Goal: Task Accomplishment & Management: Manage account settings

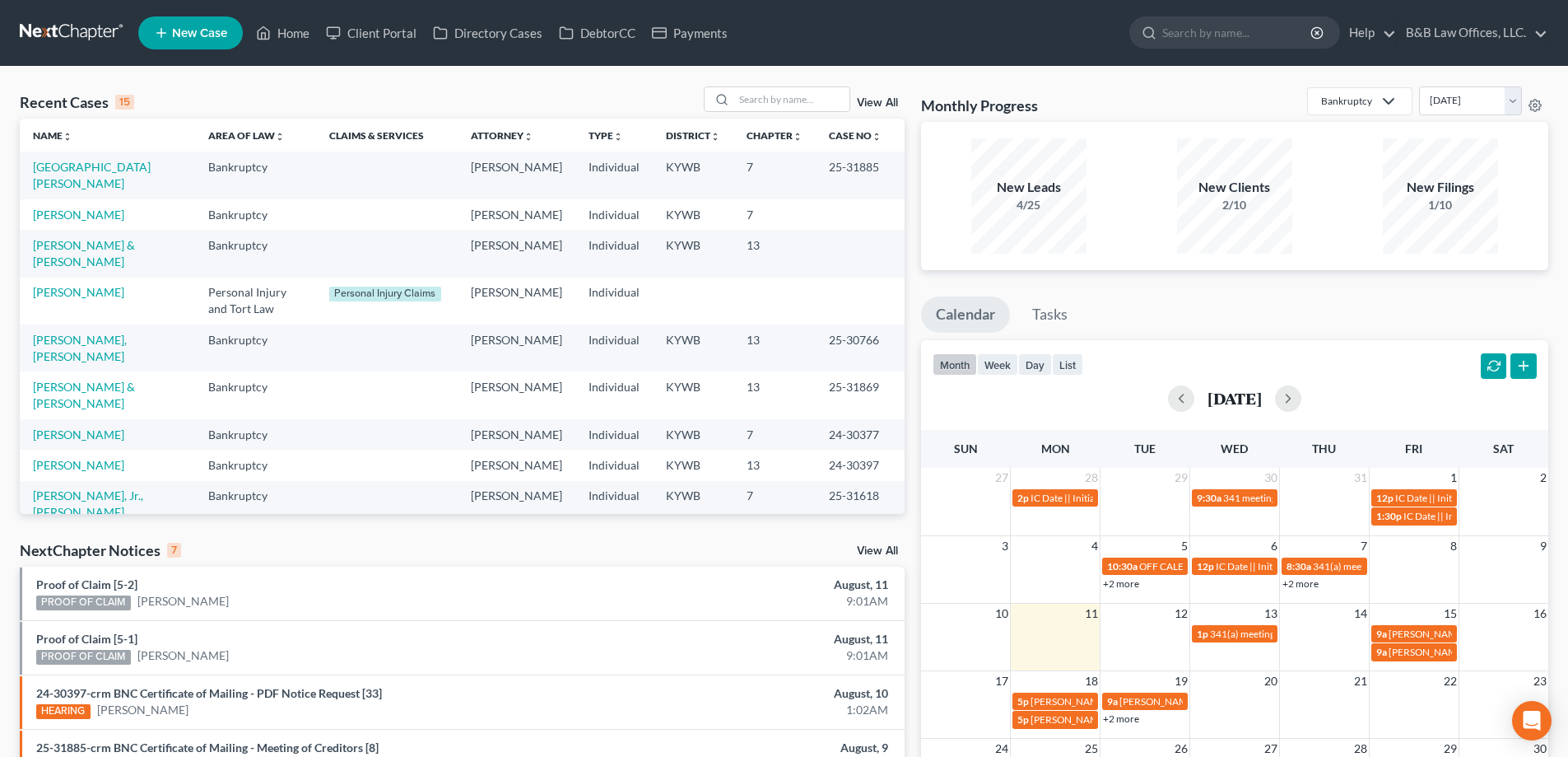
scroll to position [247, 0]
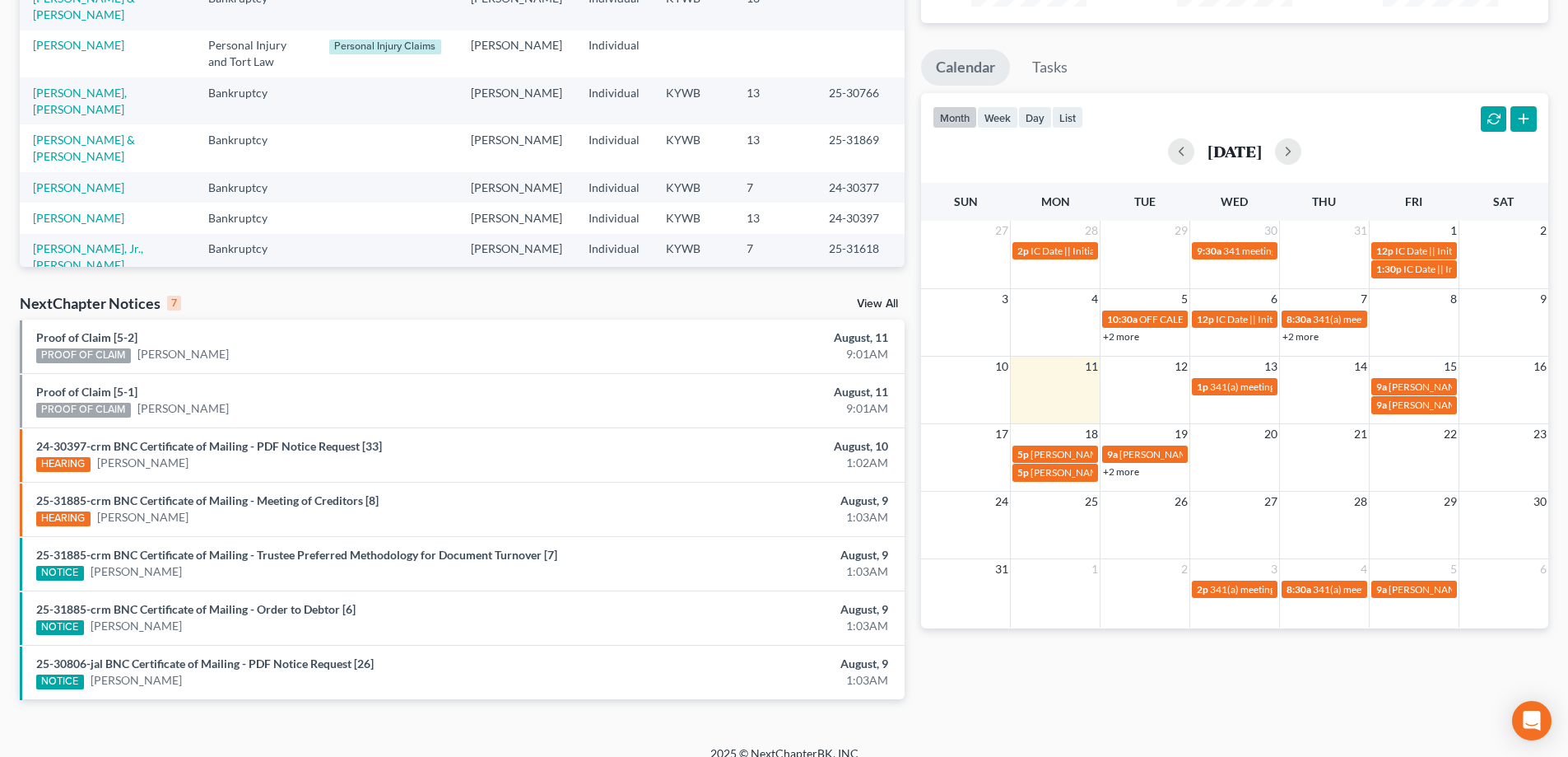
click at [885, 305] on link "View All" at bounding box center [877, 303] width 41 height 11
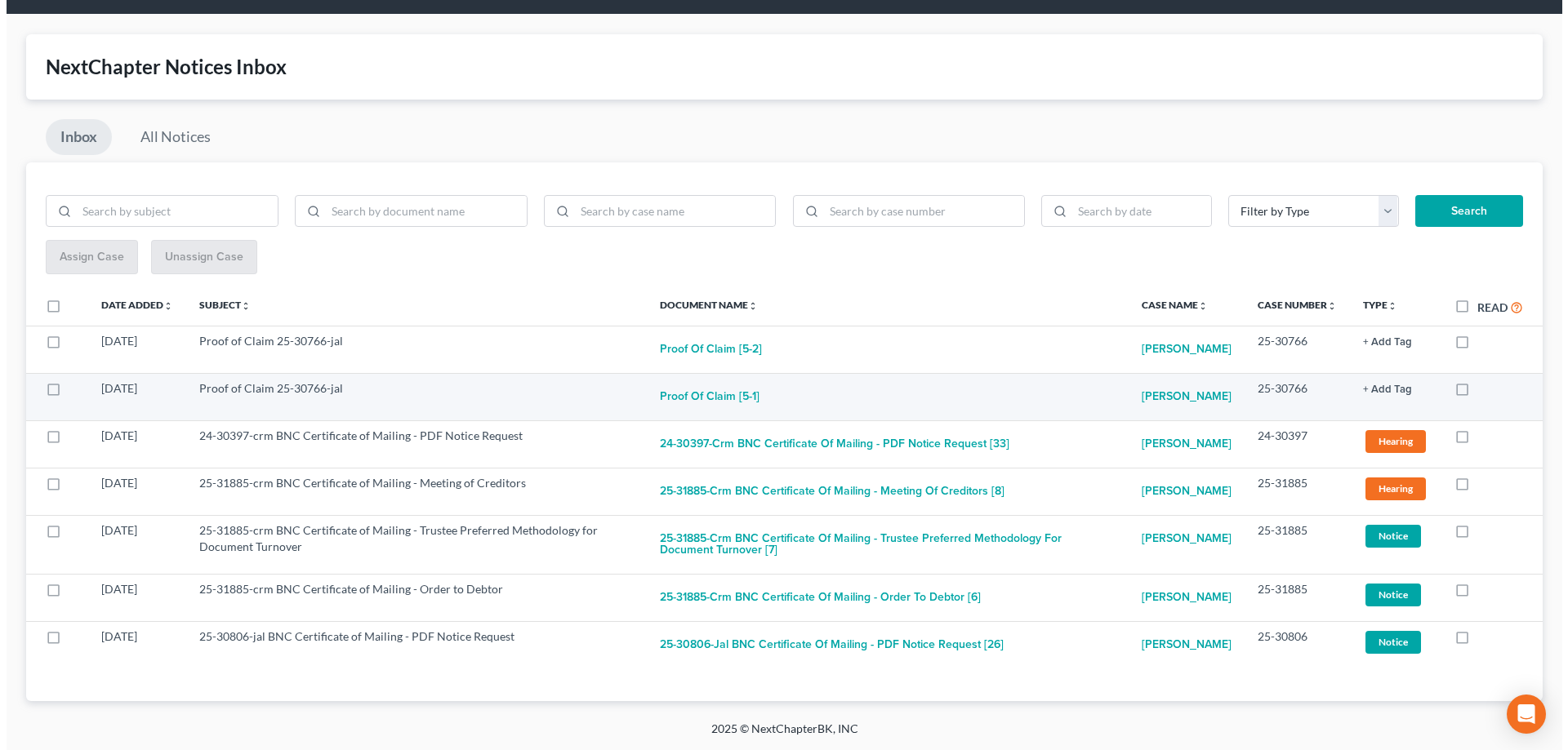
scroll to position [74, 0]
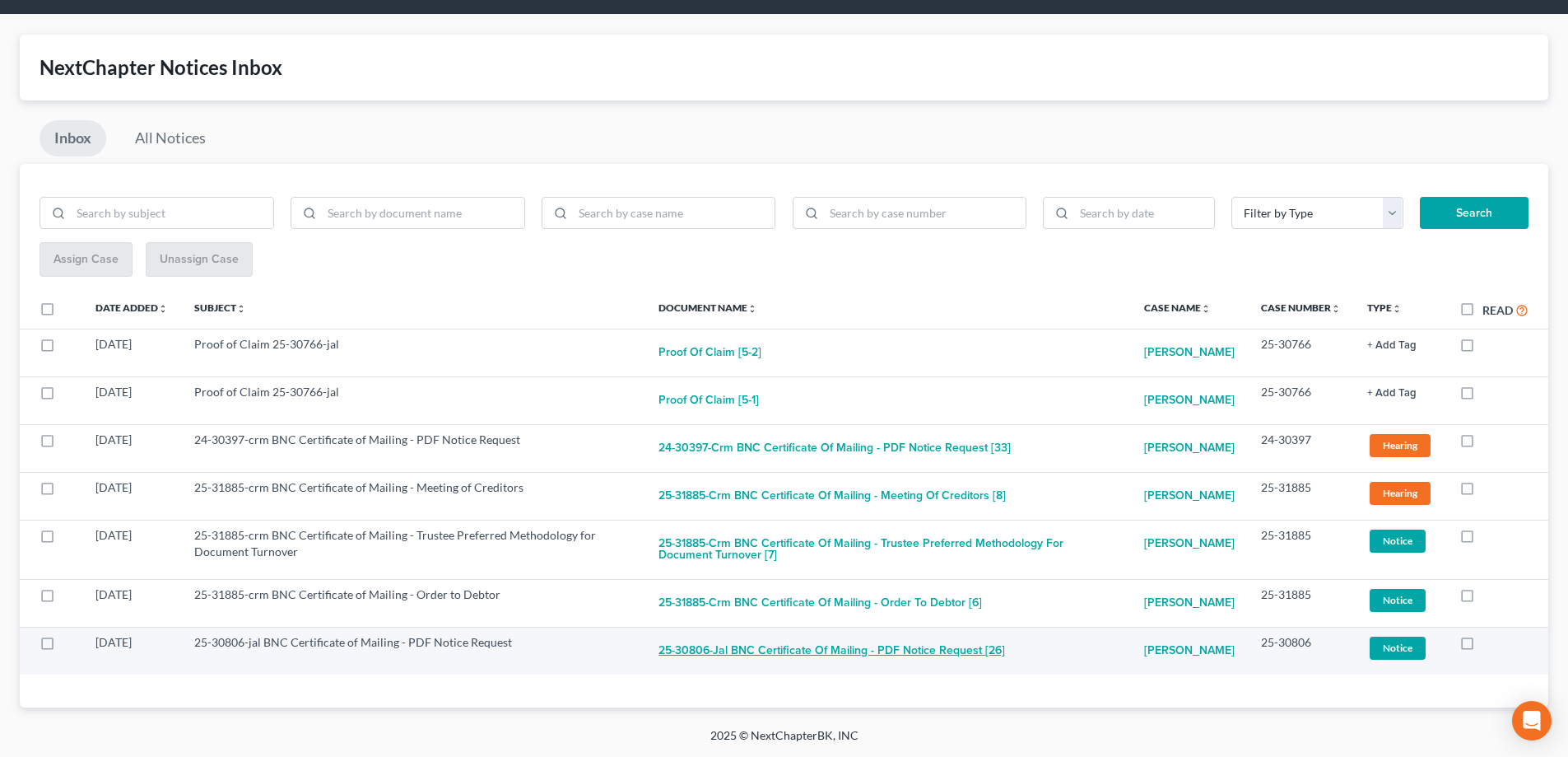
click at [872, 651] on button "25-30806-jal BNC Certificate of Mailing - PDF Notice Request [26]" at bounding box center [832, 651] width 347 height 33
checkbox input "true"
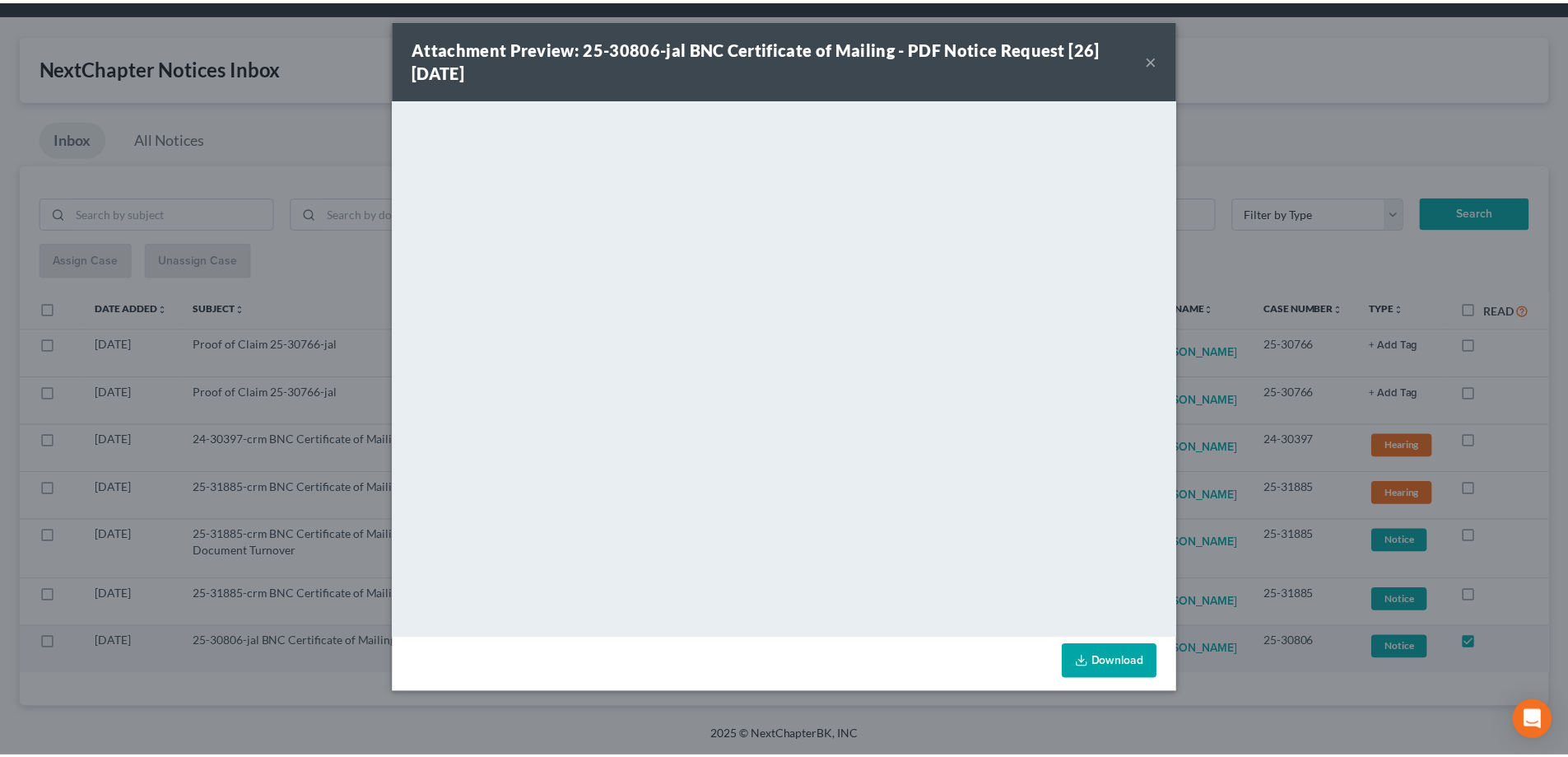
scroll to position [27, 0]
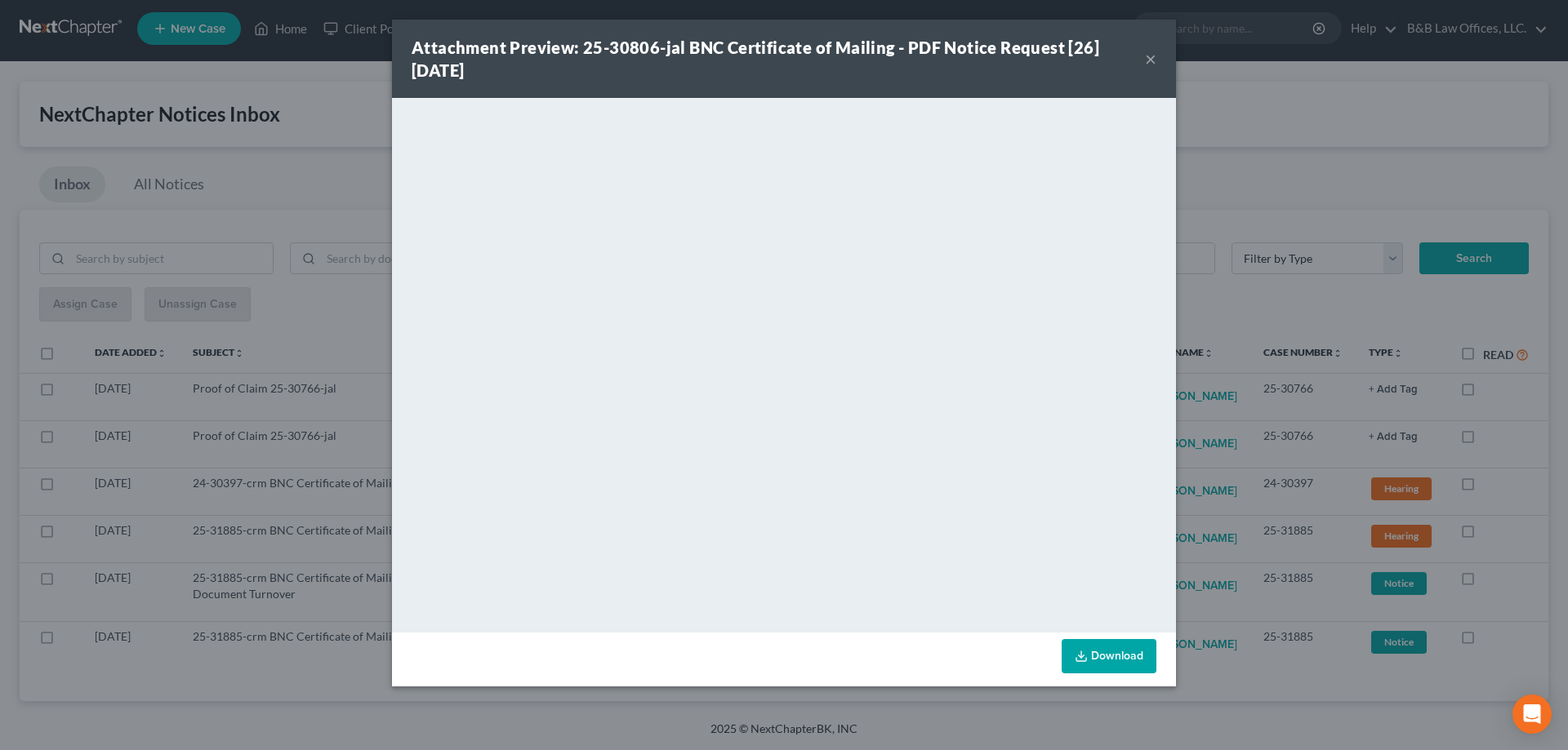
click at [1154, 54] on button "×" at bounding box center [1150, 59] width 11 height 20
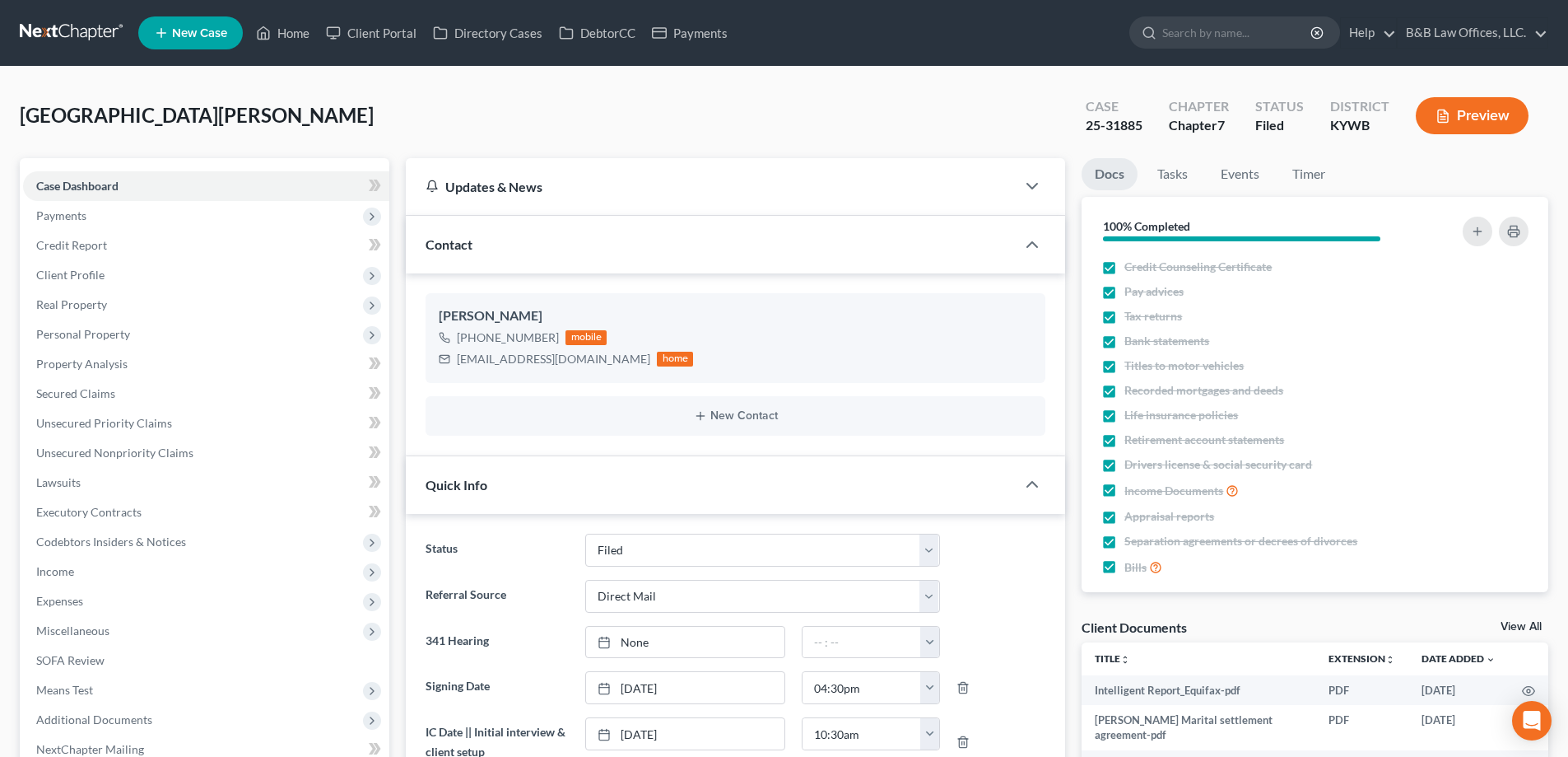
select select "6"
select select "2"
select select "0"
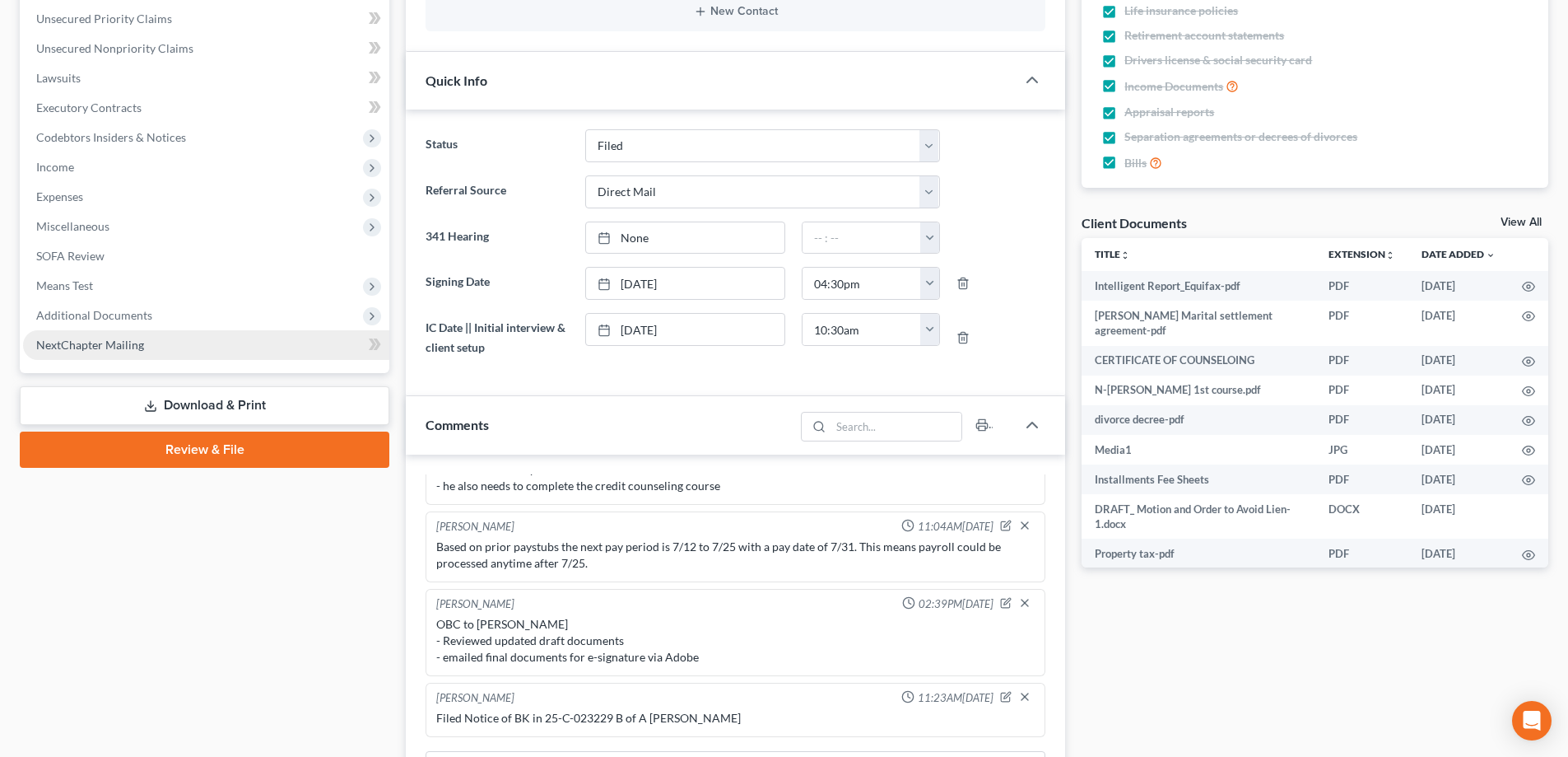
scroll to position [412, 0]
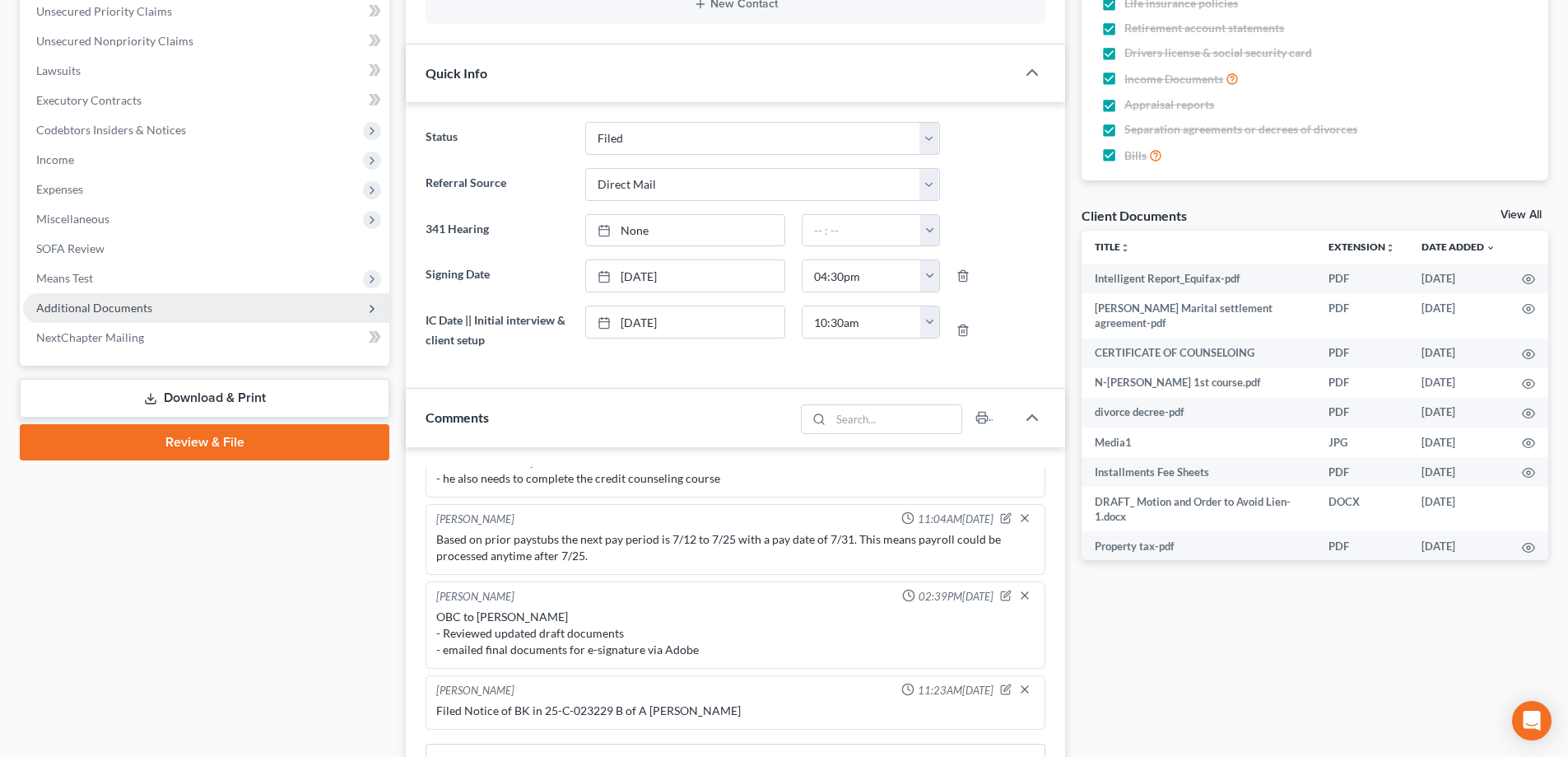
click at [113, 307] on span "Additional Documents" at bounding box center [94, 308] width 116 height 14
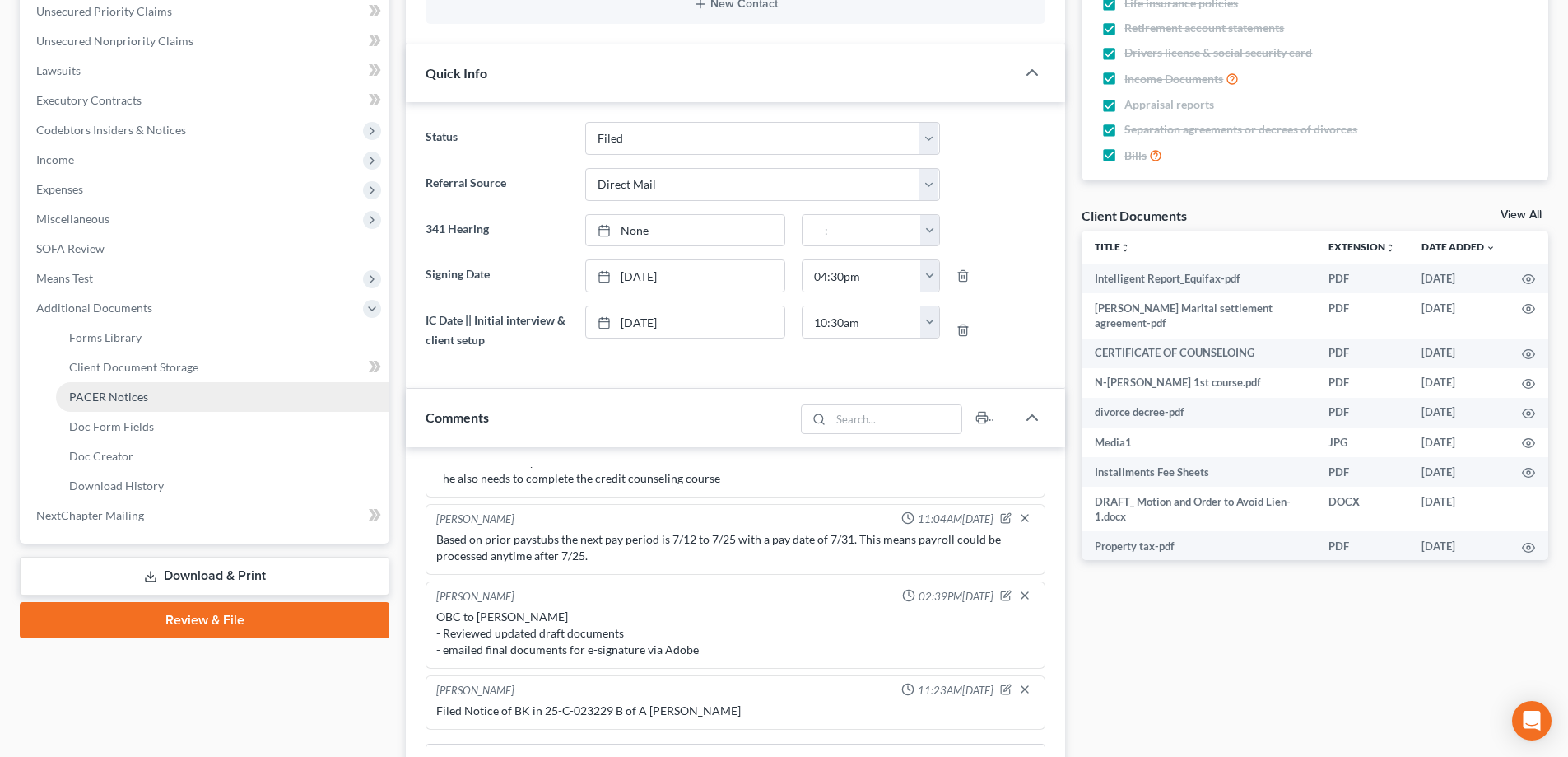
click at [140, 393] on span "PACER Notices" at bounding box center [108, 396] width 79 height 14
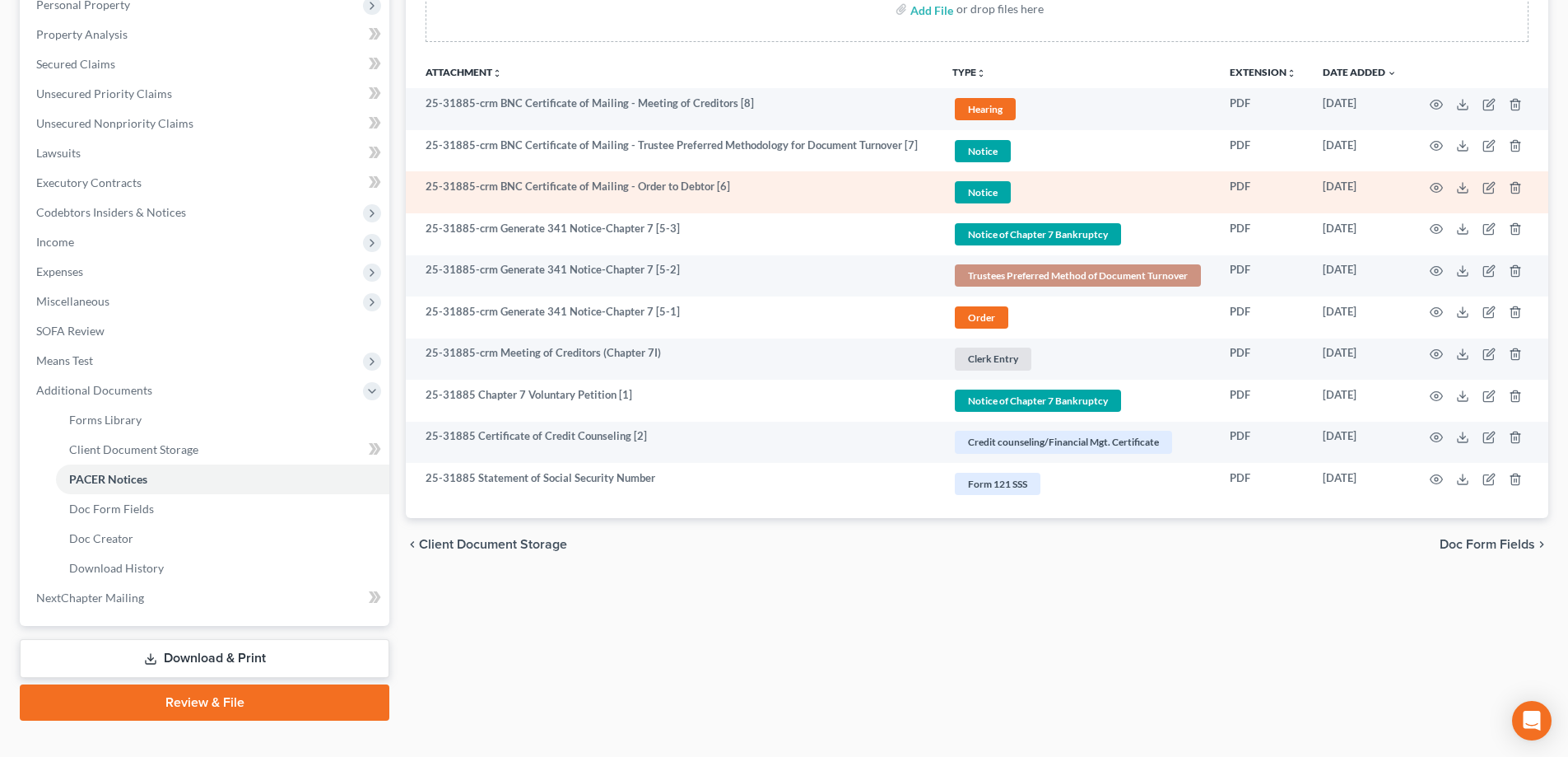
scroll to position [247, 0]
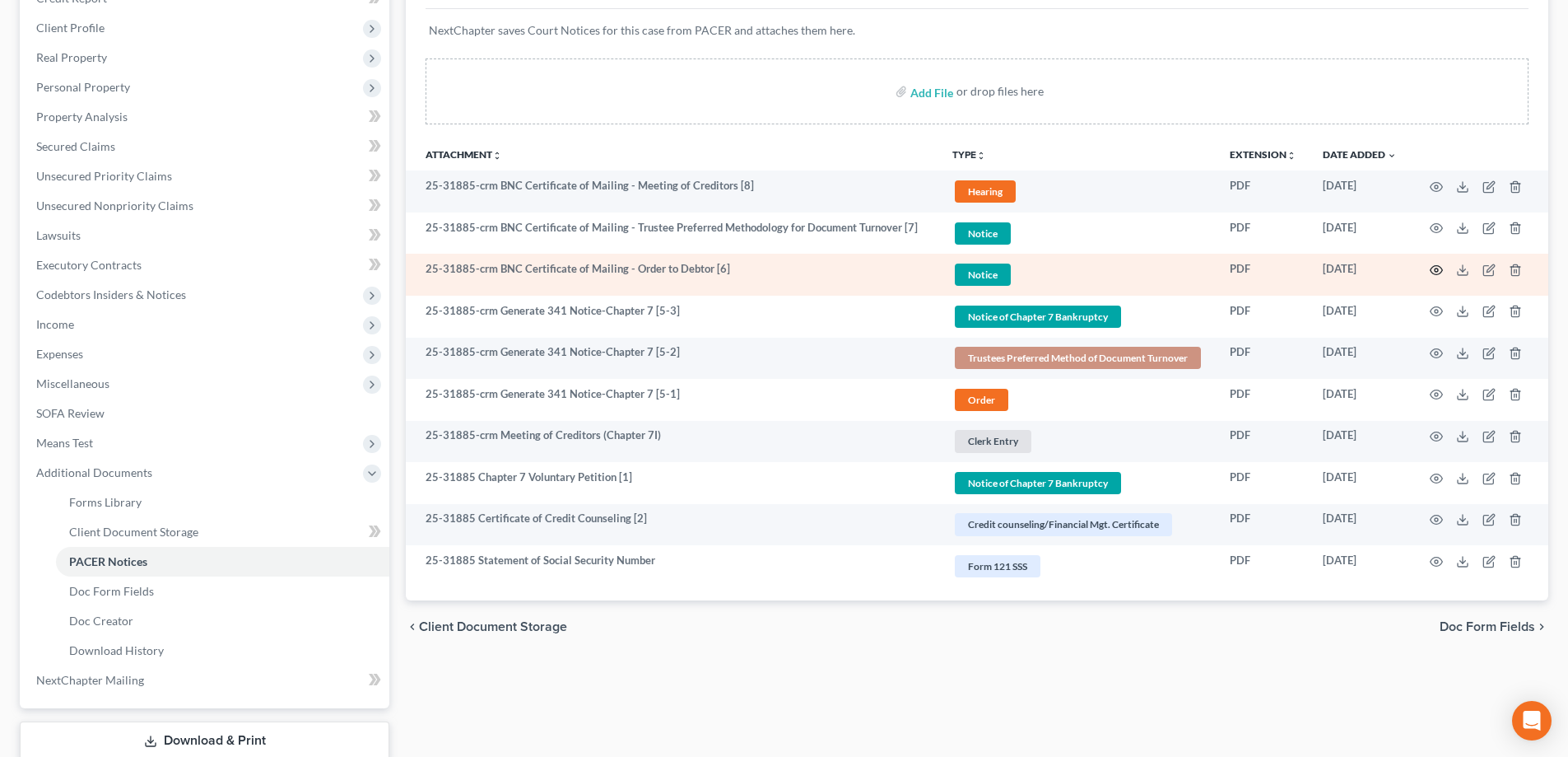
click at [1436, 267] on icon "button" at bounding box center [1437, 270] width 13 height 13
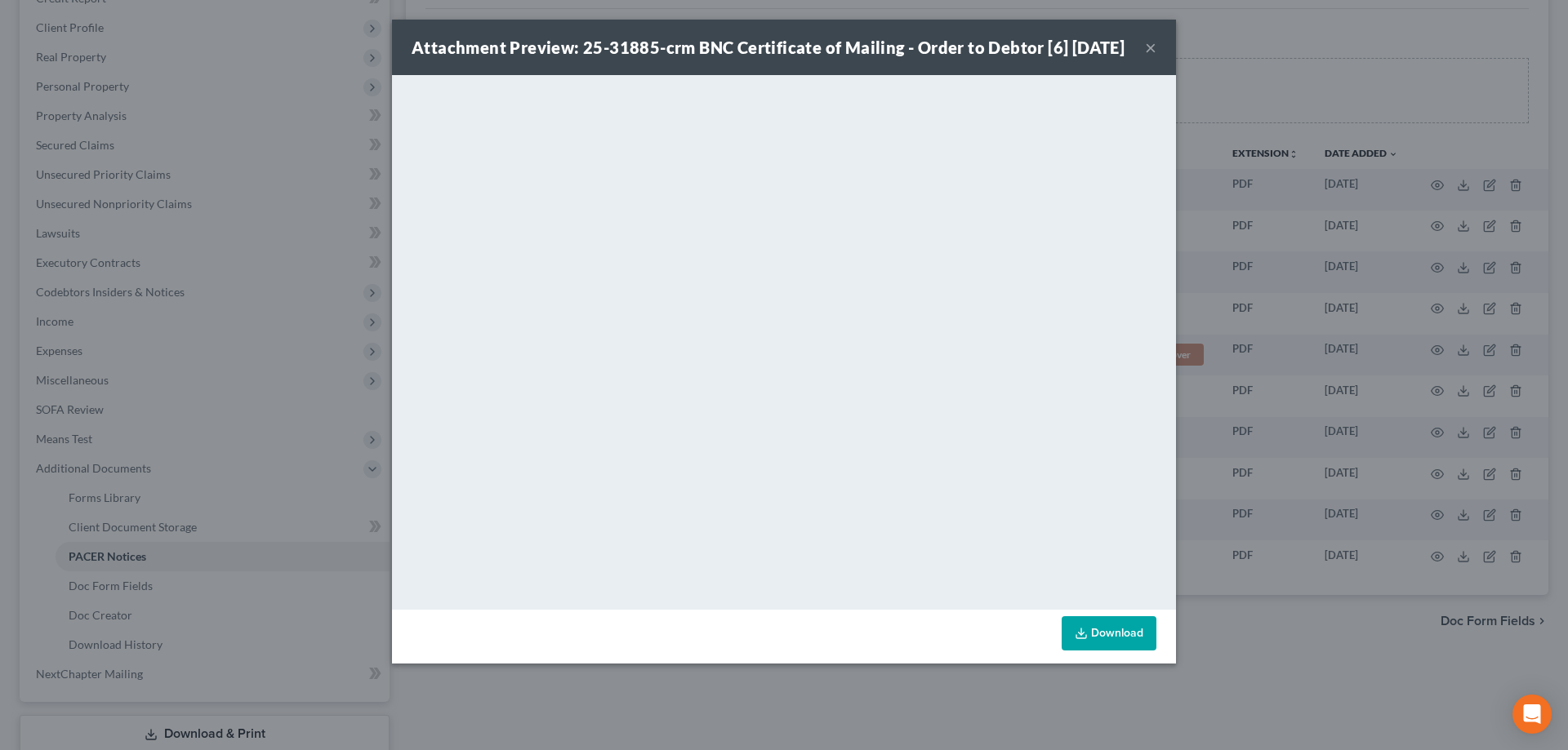
click at [1154, 57] on button "×" at bounding box center [1150, 47] width 11 height 20
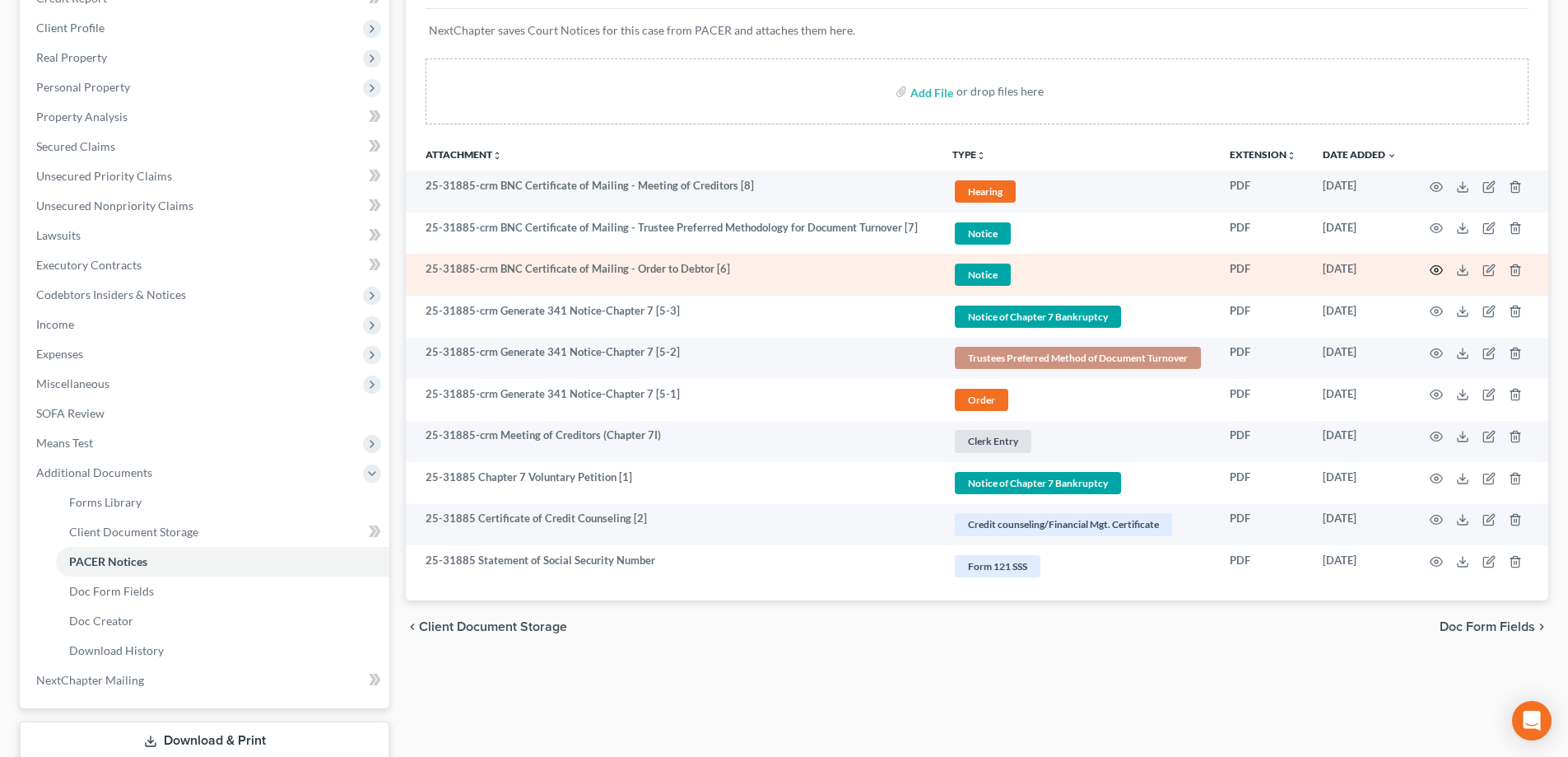
click at [1436, 271] on circle "button" at bounding box center [1437, 270] width 3 height 3
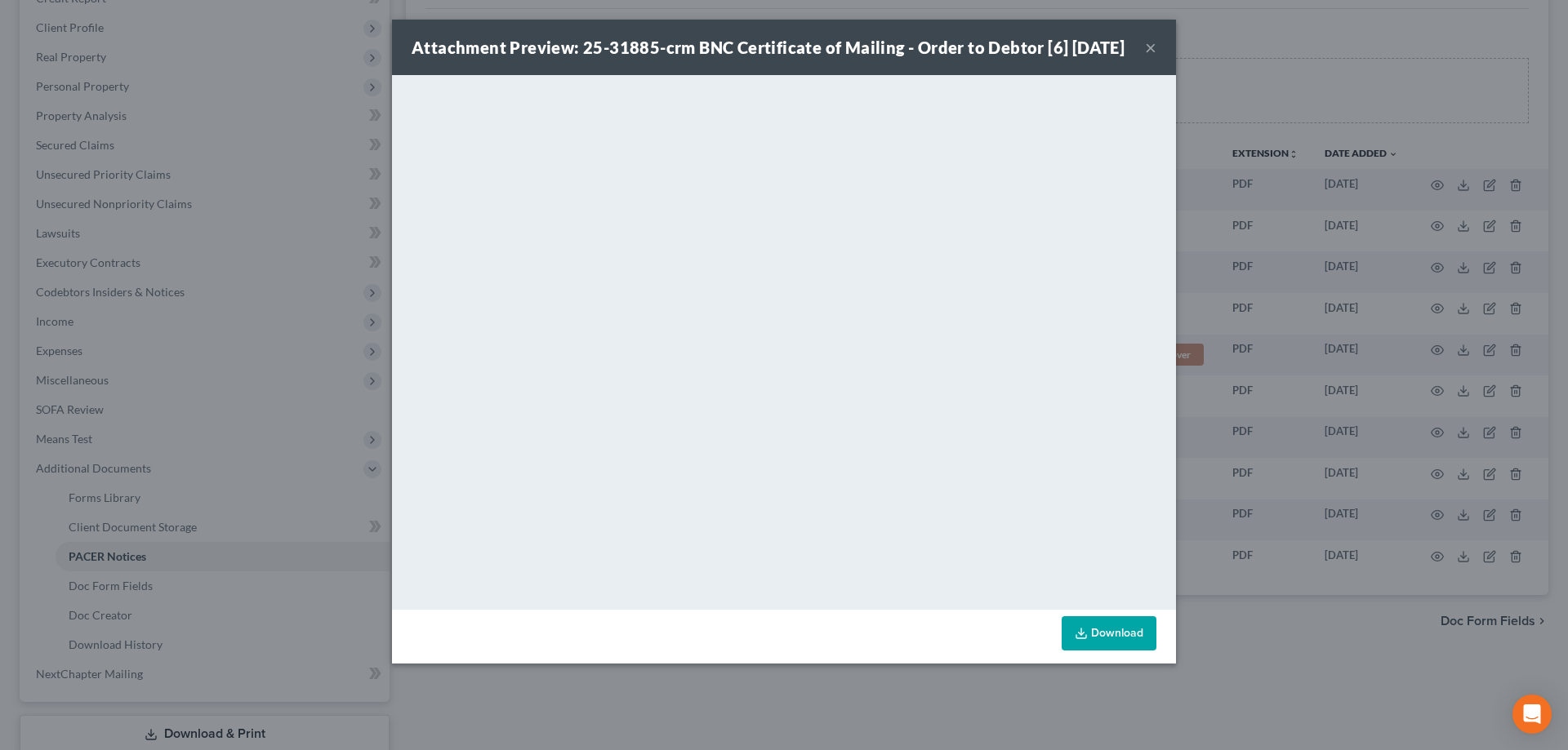
click at [1145, 54] on button "×" at bounding box center [1150, 47] width 11 height 20
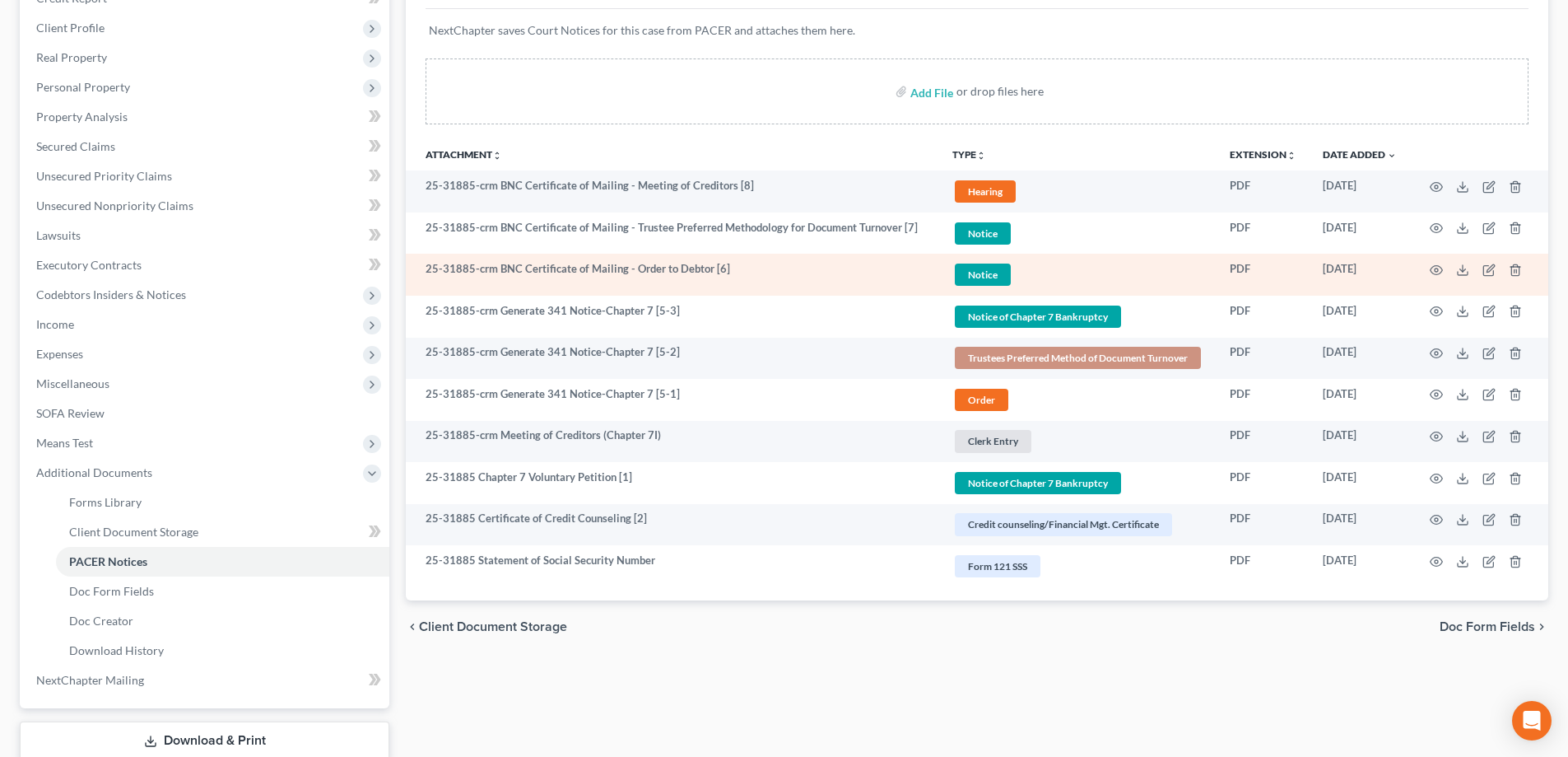
click at [969, 245] on span "Notice" at bounding box center [983, 233] width 56 height 23
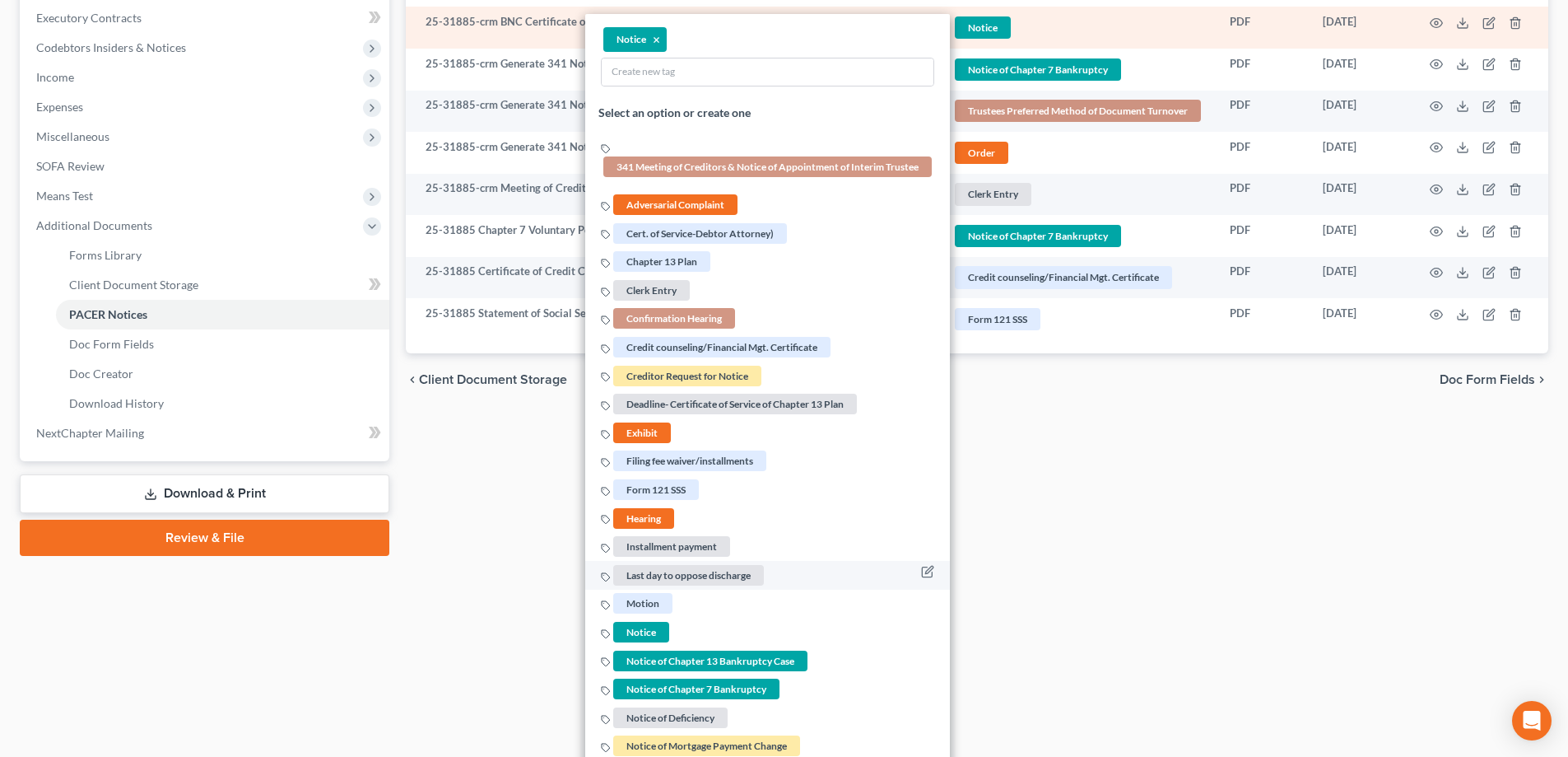
scroll to position [741, 0]
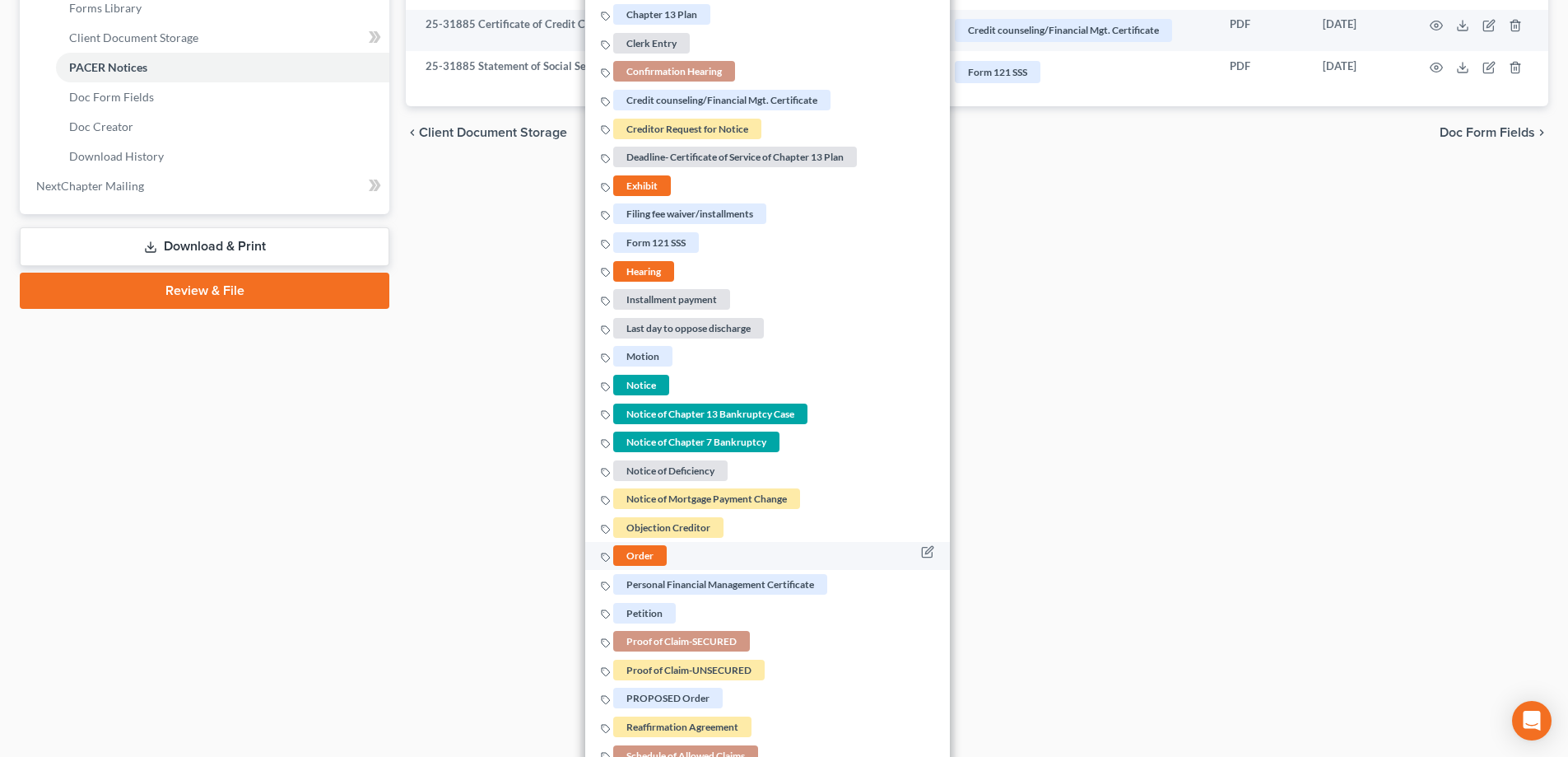
click at [634, 562] on span "Order" at bounding box center [639, 557] width 53 height 21
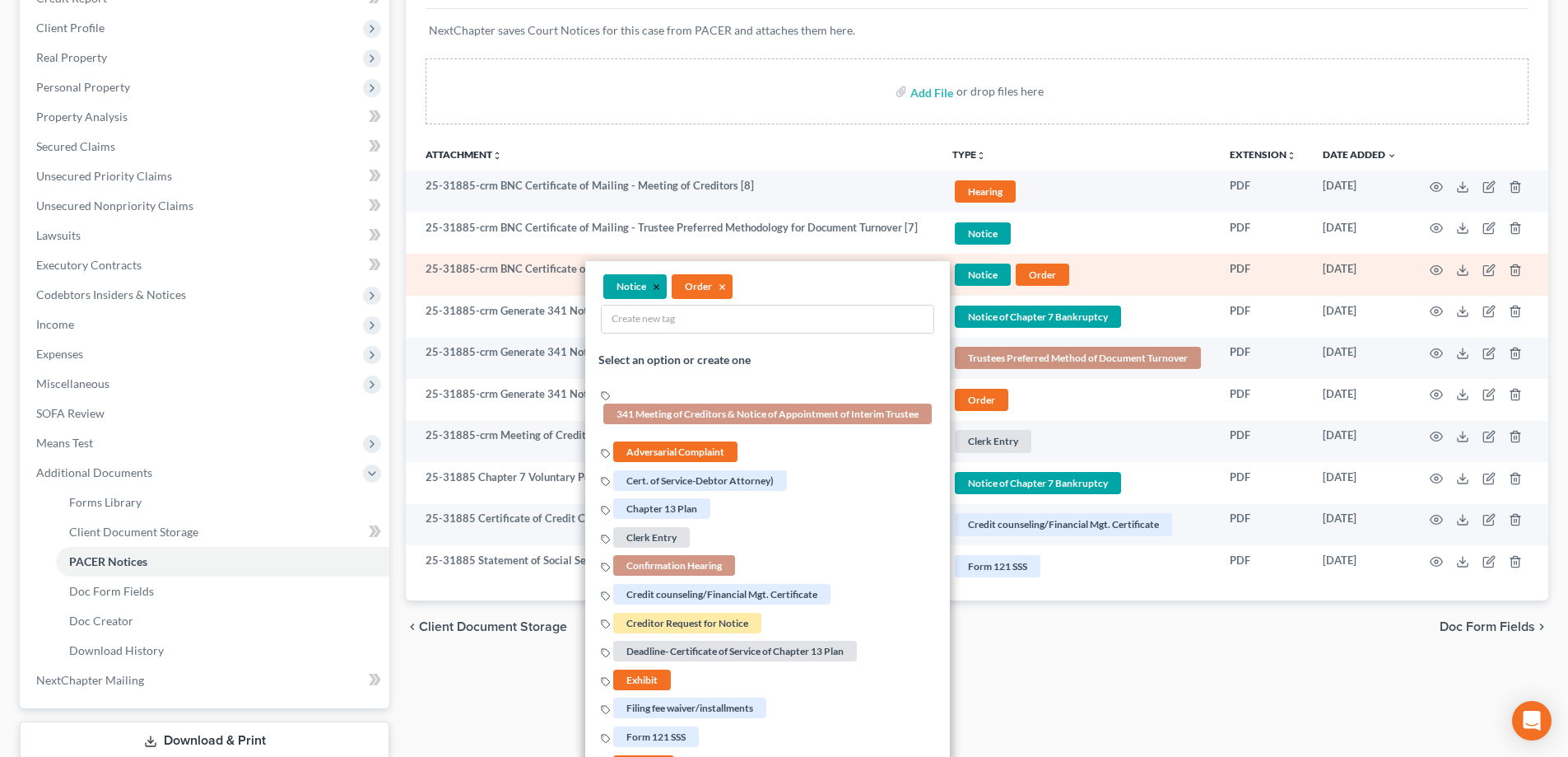
click at [656, 287] on button "×" at bounding box center [656, 287] width 8 height 15
click at [1433, 273] on icon "button" at bounding box center [1437, 270] width 13 height 13
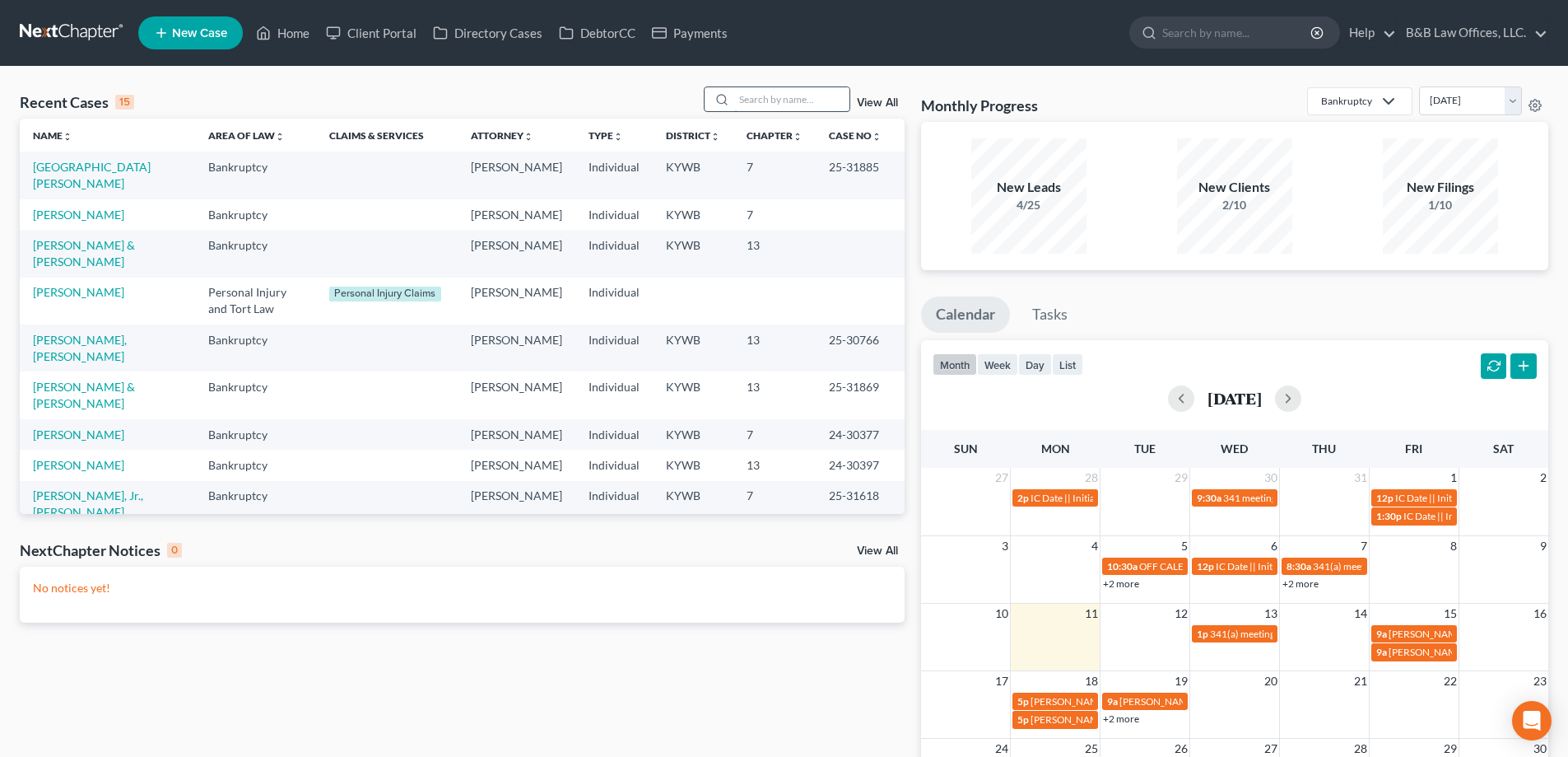
click at [775, 99] on input "search" at bounding box center [791, 98] width 115 height 24
type input "piz"
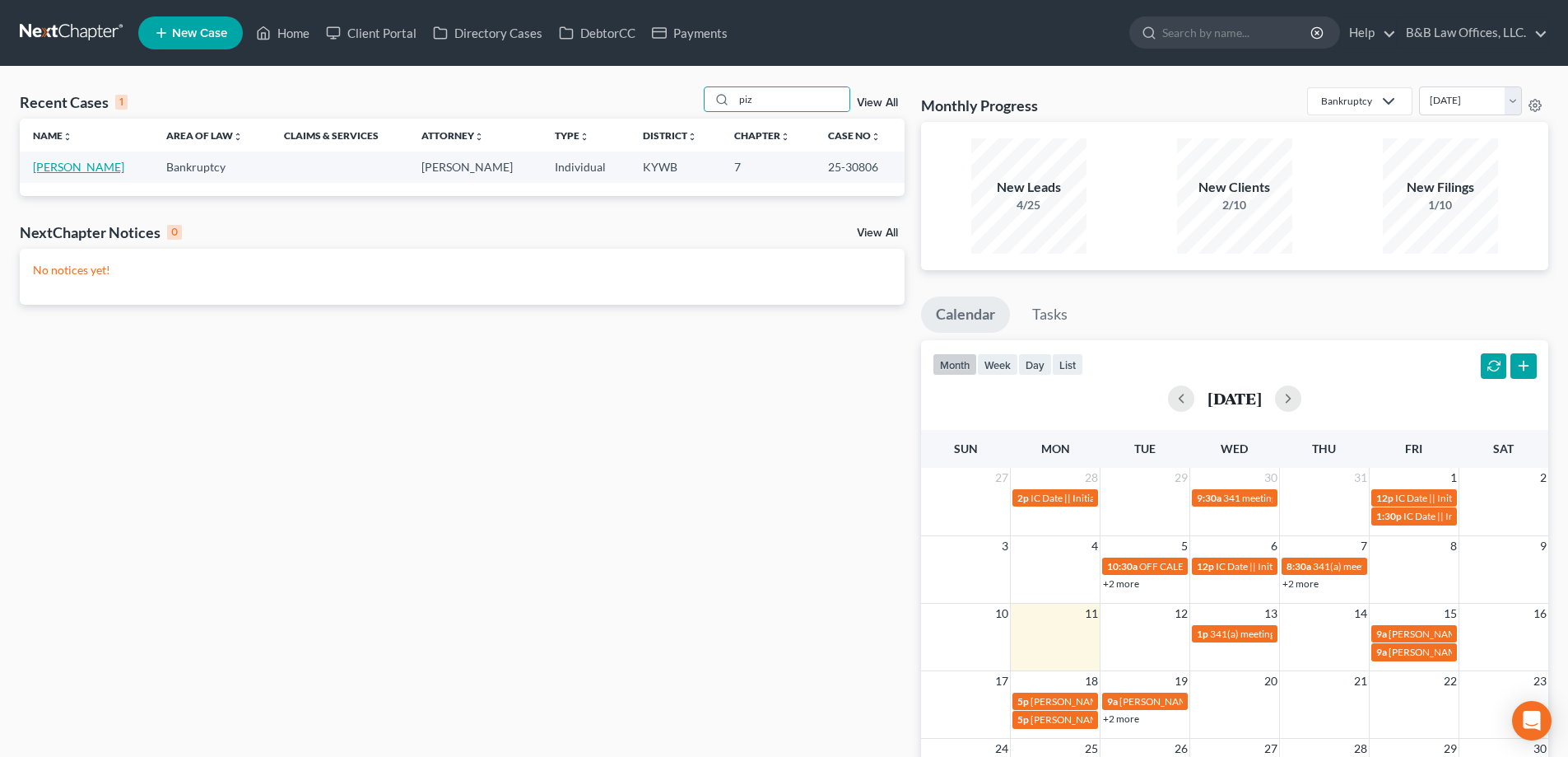
click at [85, 165] on link "Pizarro, James" at bounding box center [78, 166] width 91 height 14
select select "2"
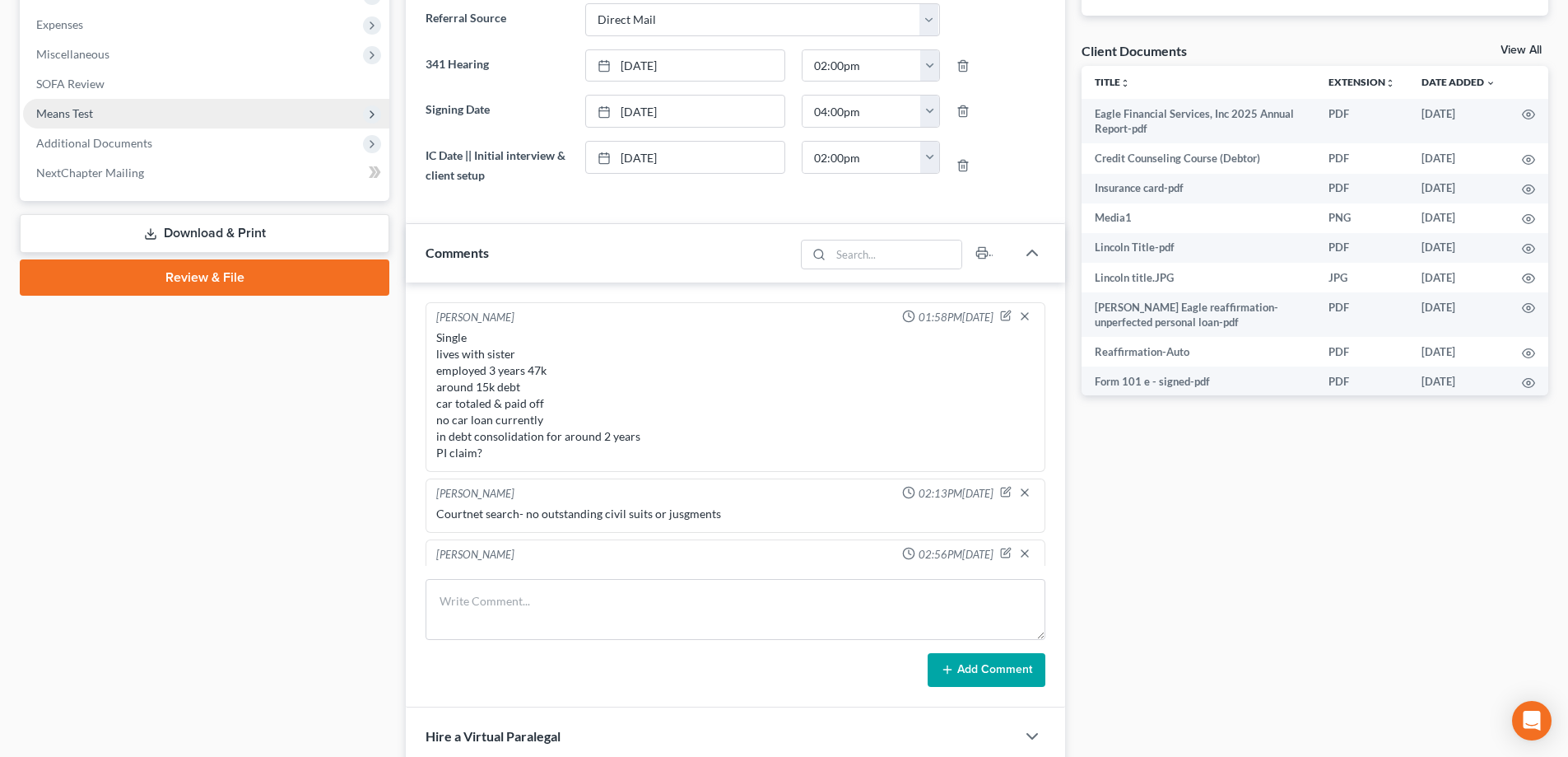
scroll to position [23147, 0]
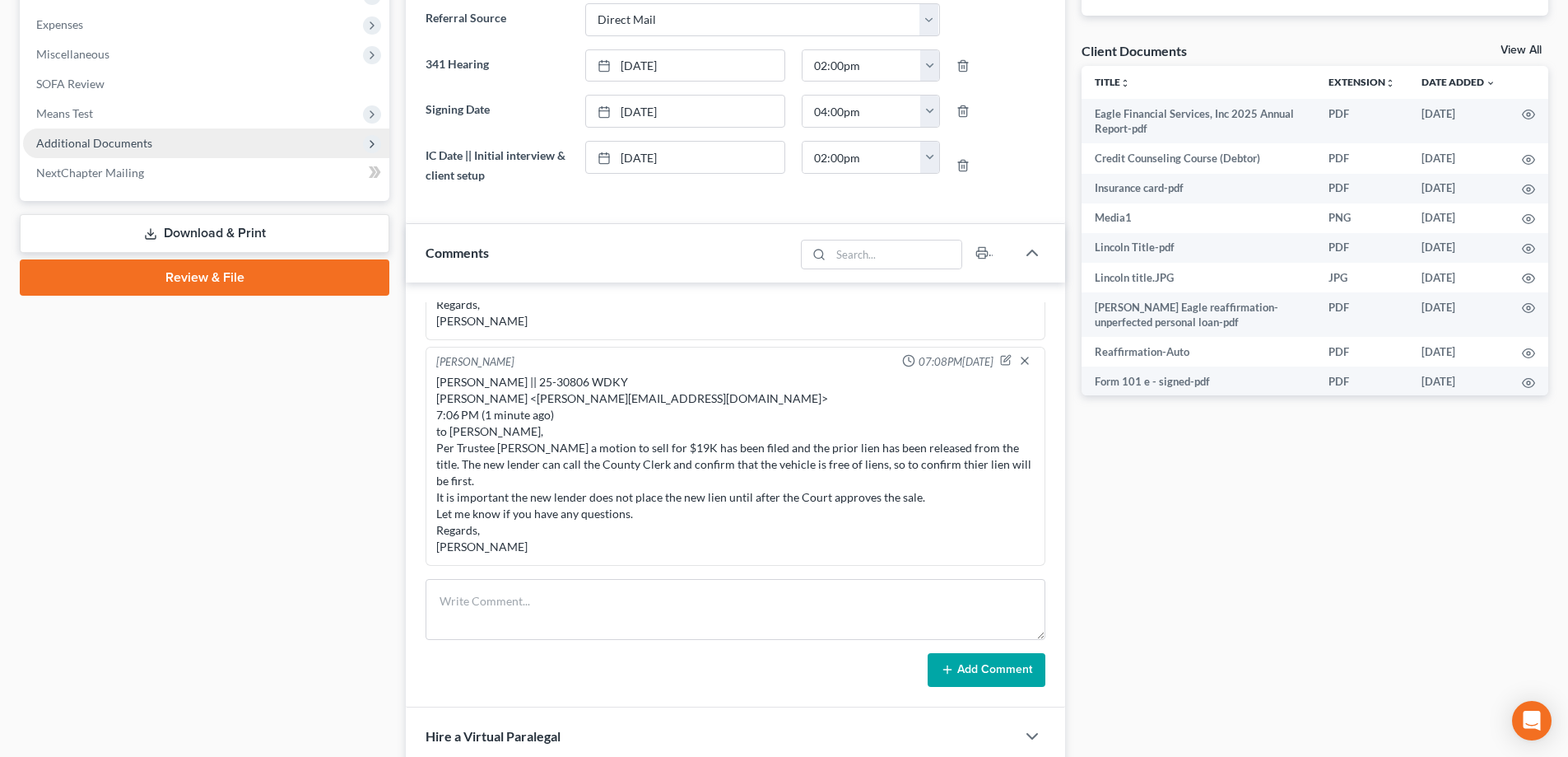
click at [113, 133] on span "Additional Documents" at bounding box center [205, 144] width 367 height 30
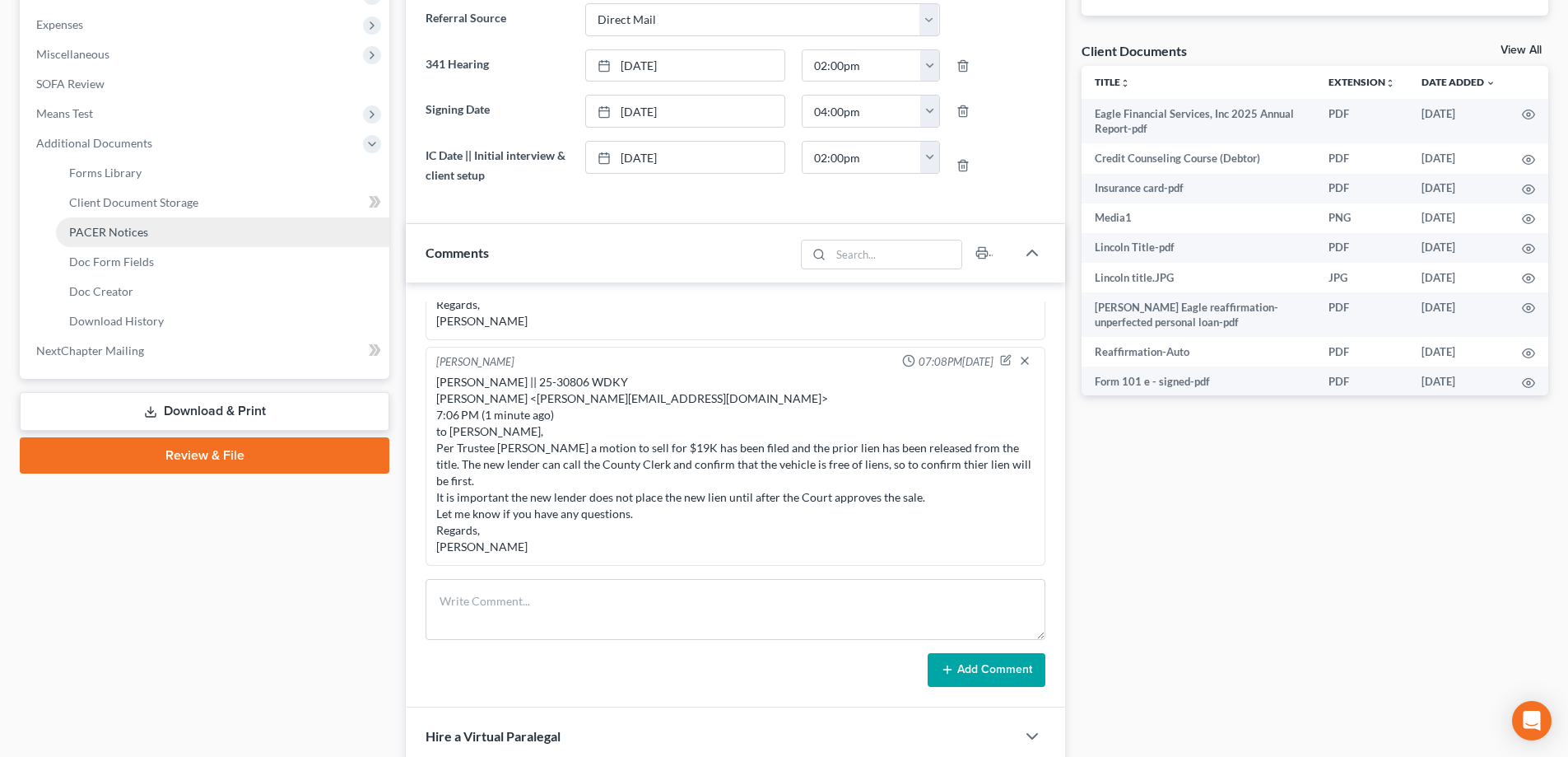
click at [130, 238] on span "PACER Notices" at bounding box center [108, 232] width 79 height 14
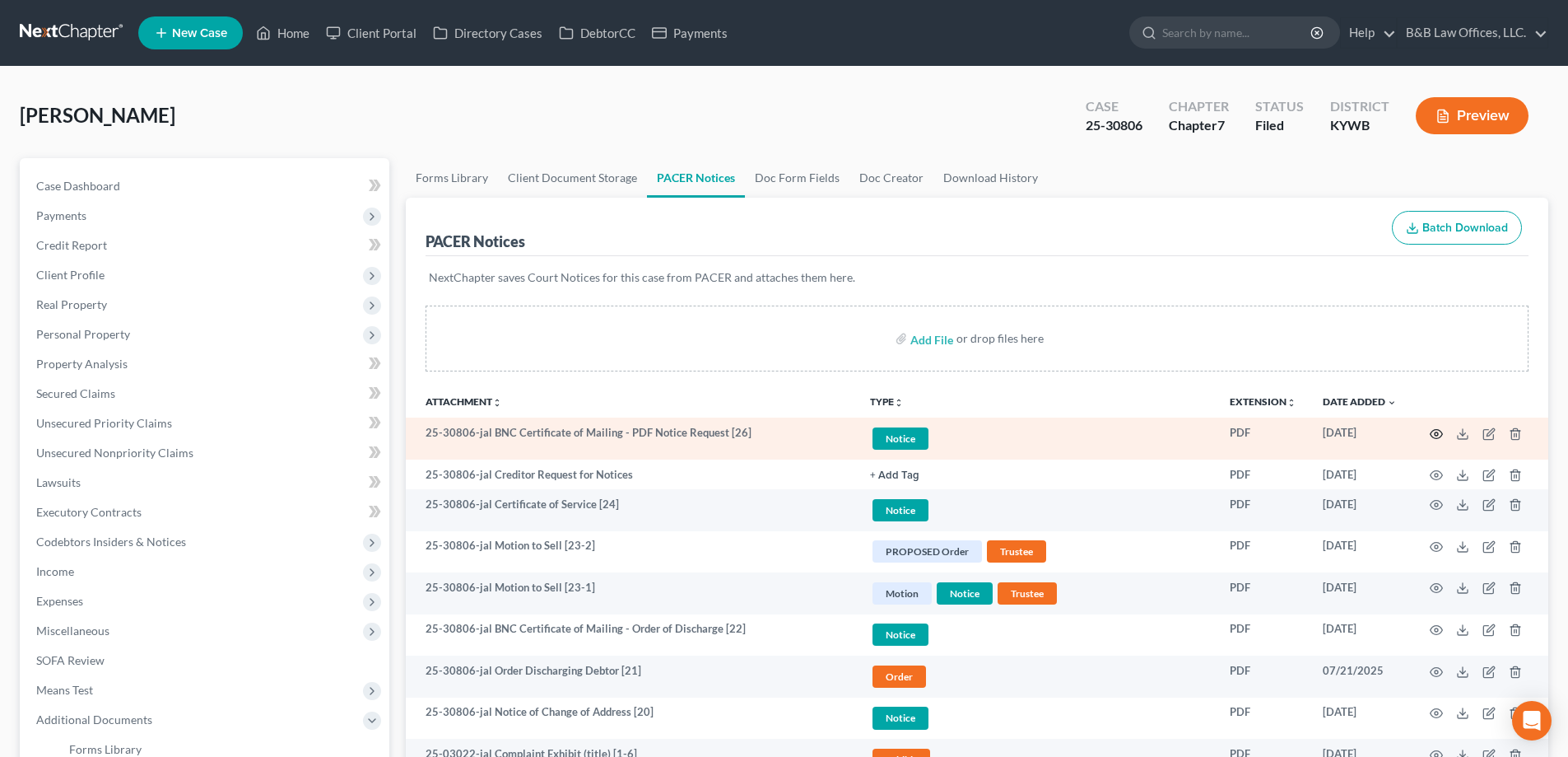
click at [1436, 434] on icon "button" at bounding box center [1437, 434] width 13 height 13
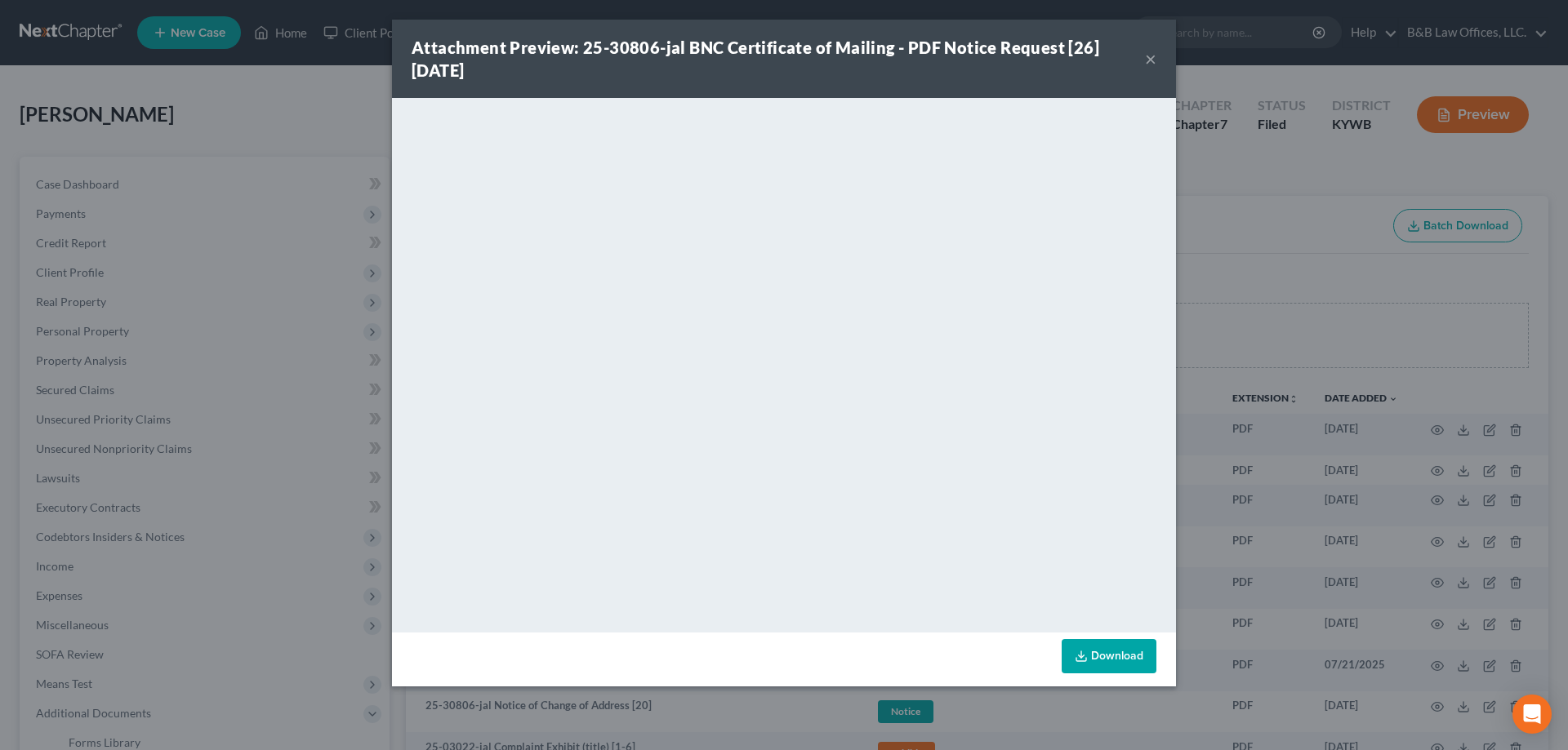
click at [1149, 58] on button "×" at bounding box center [1150, 59] width 11 height 20
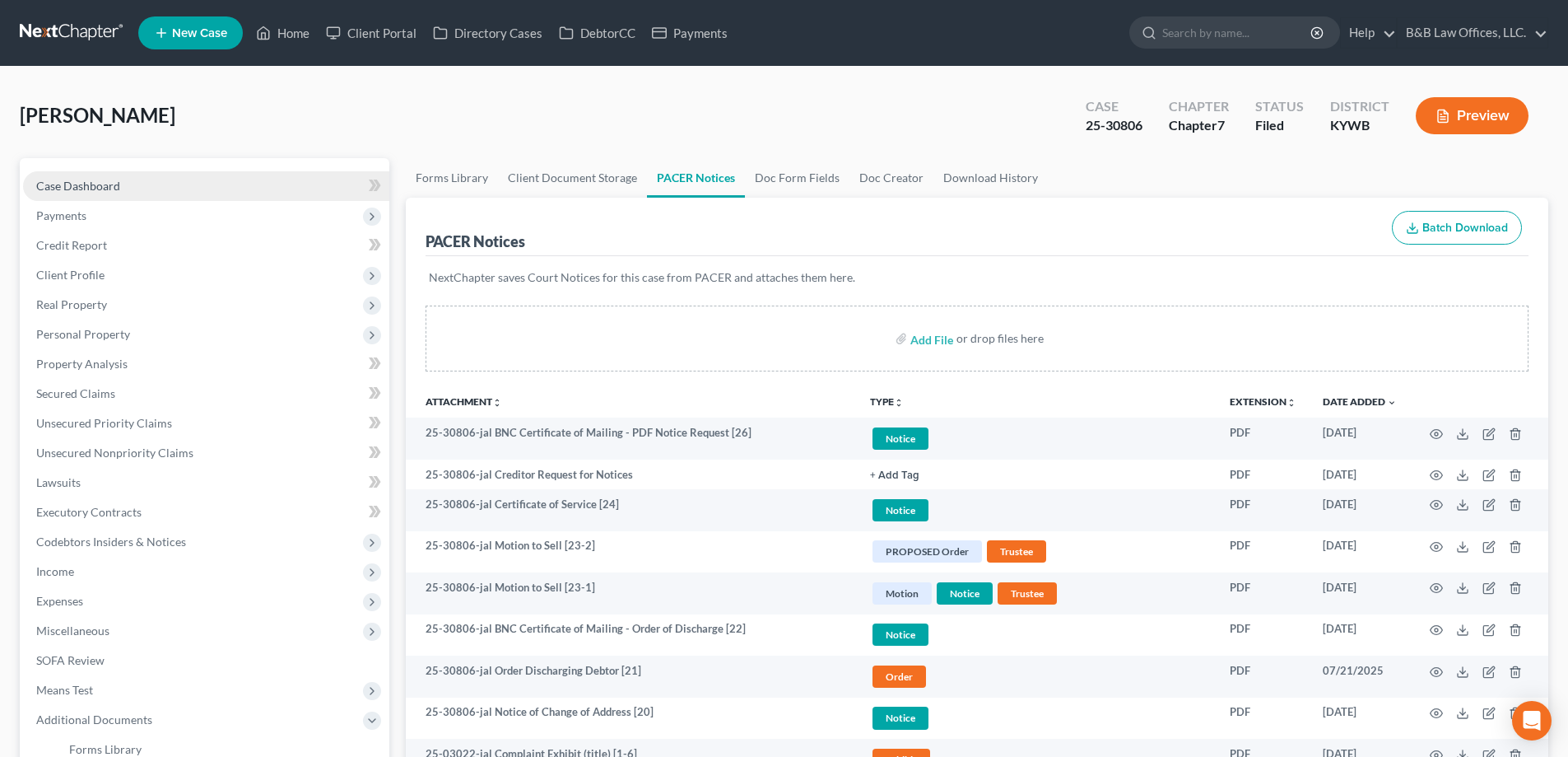
click at [92, 183] on span "Case Dashboard" at bounding box center [78, 186] width 84 height 14
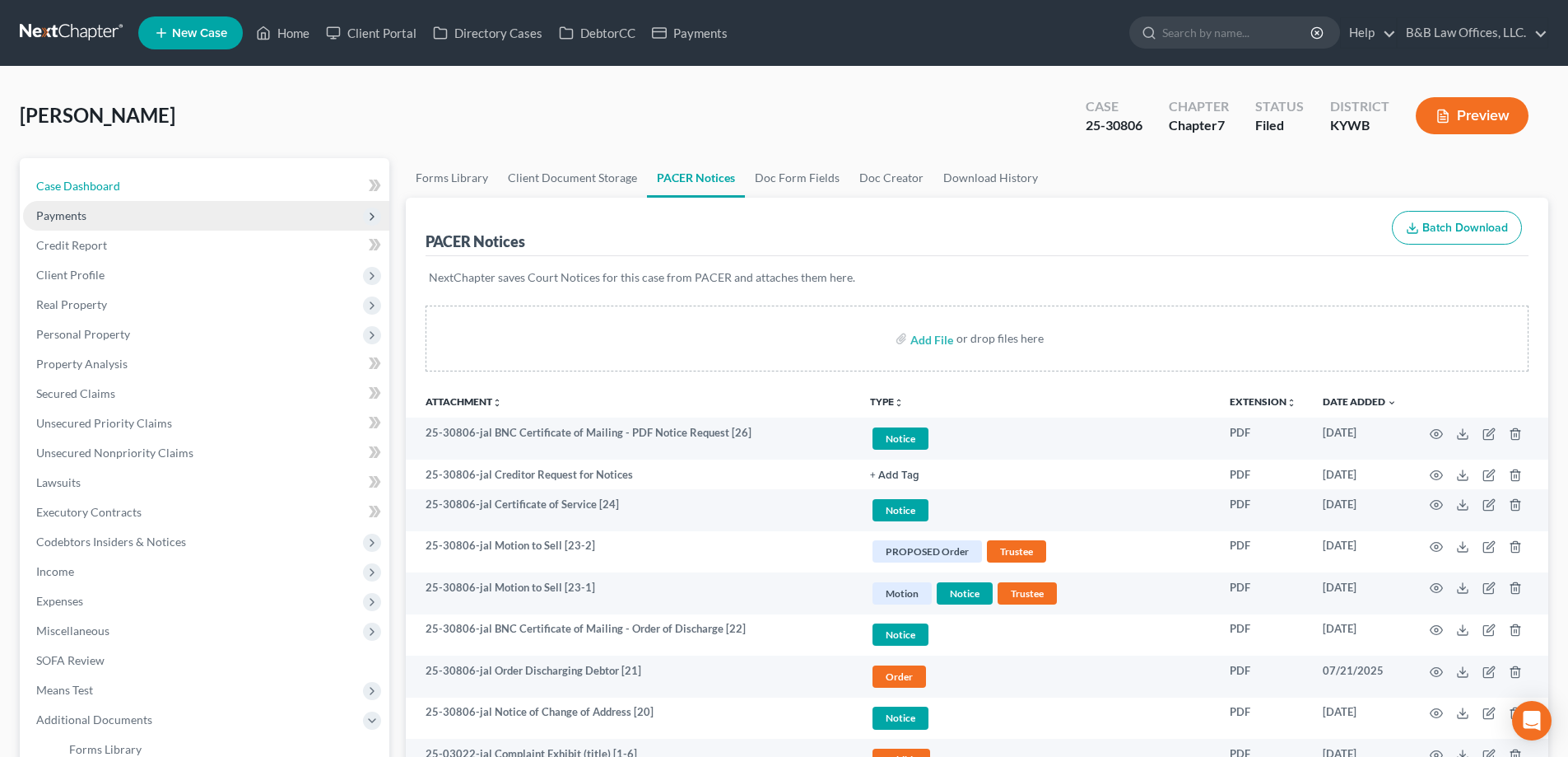
select select "2"
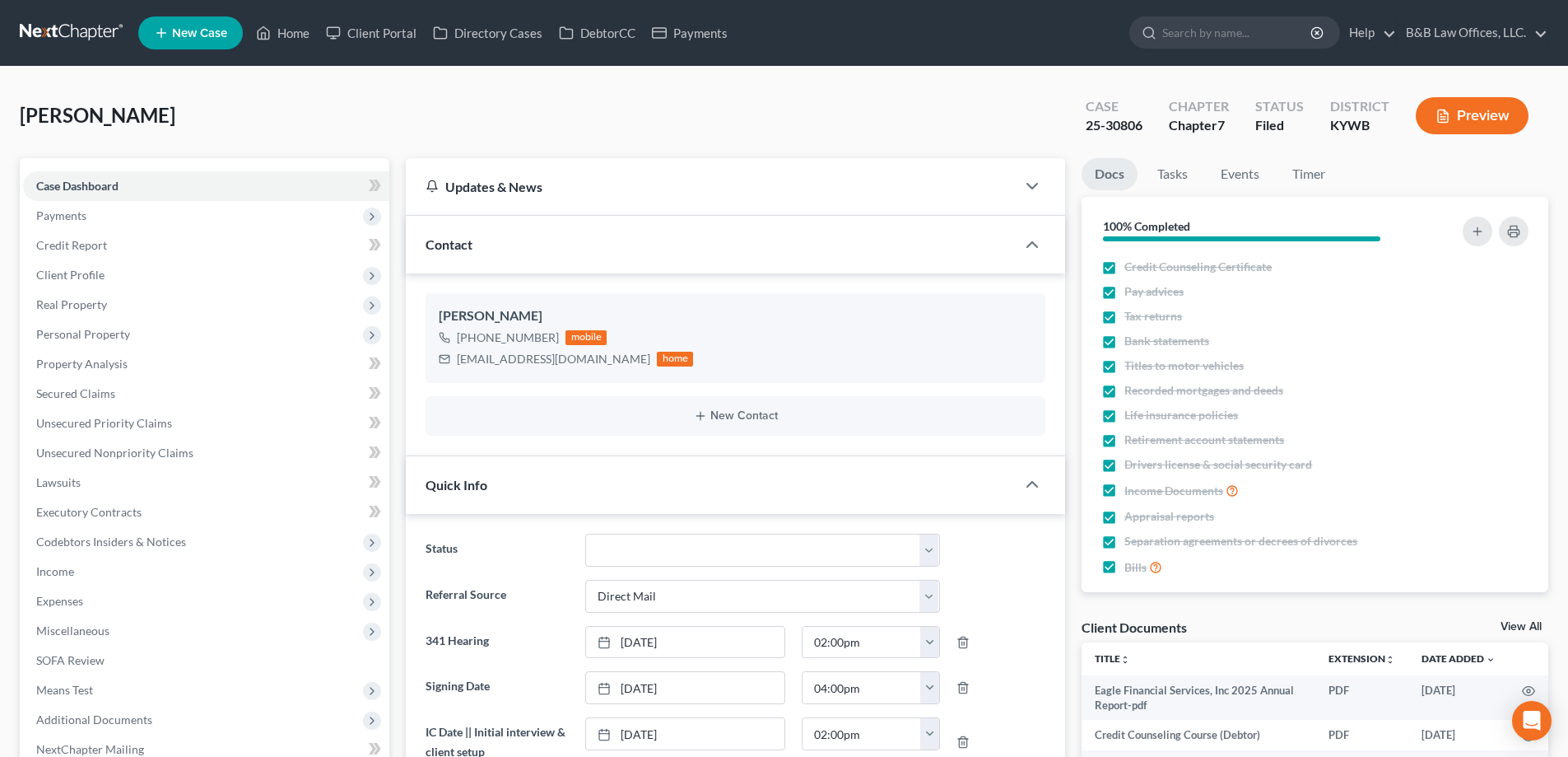
scroll to position [3246, 0]
click at [1234, 175] on link "Events" at bounding box center [1240, 174] width 65 height 32
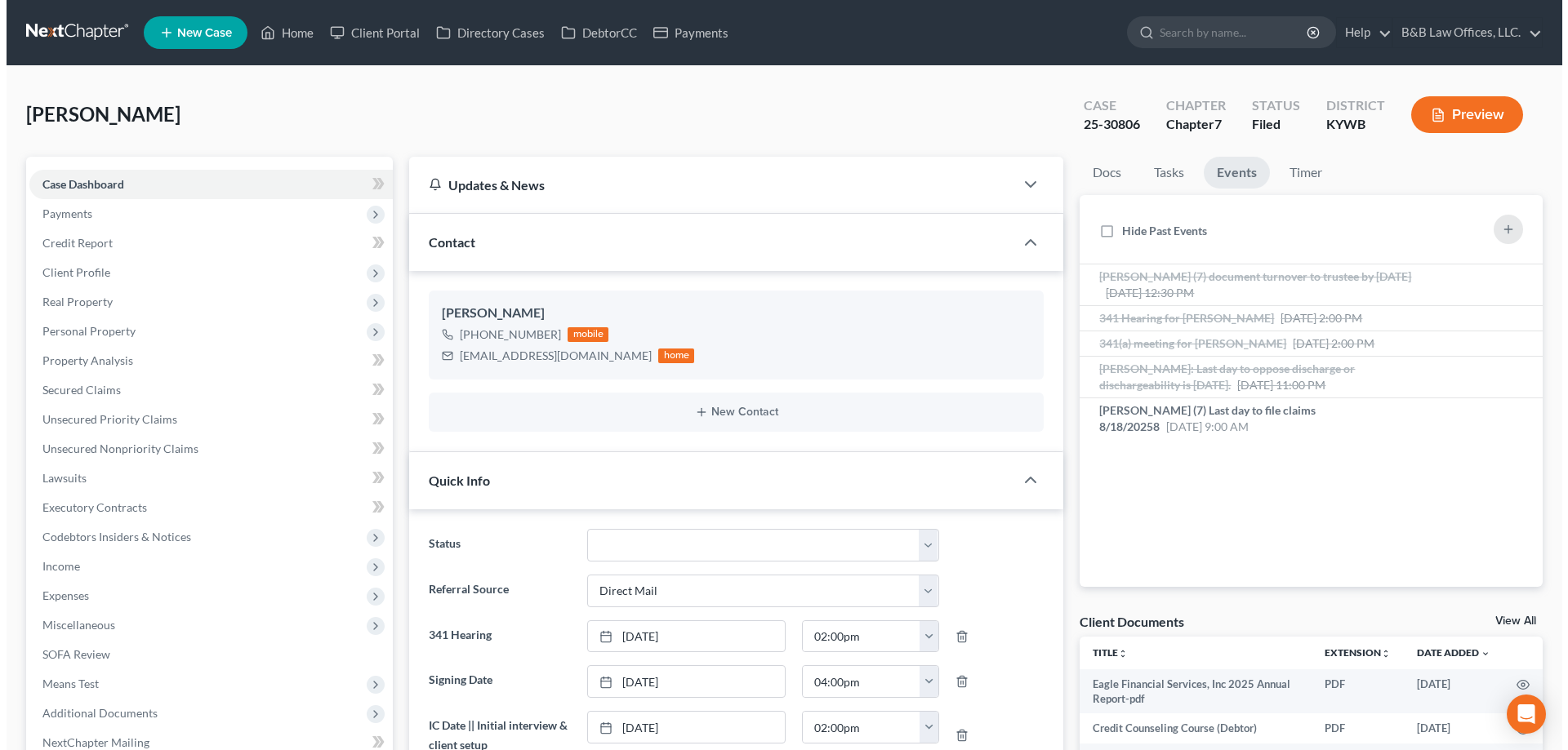
scroll to position [22933, 0]
drag, startPoint x: 183, startPoint y: 113, endPoint x: -26, endPoint y: 122, distance: 209.2
copy span "Pizarro, James"
click at [1502, 224] on icon "button" at bounding box center [1501, 229] width 13 height 13
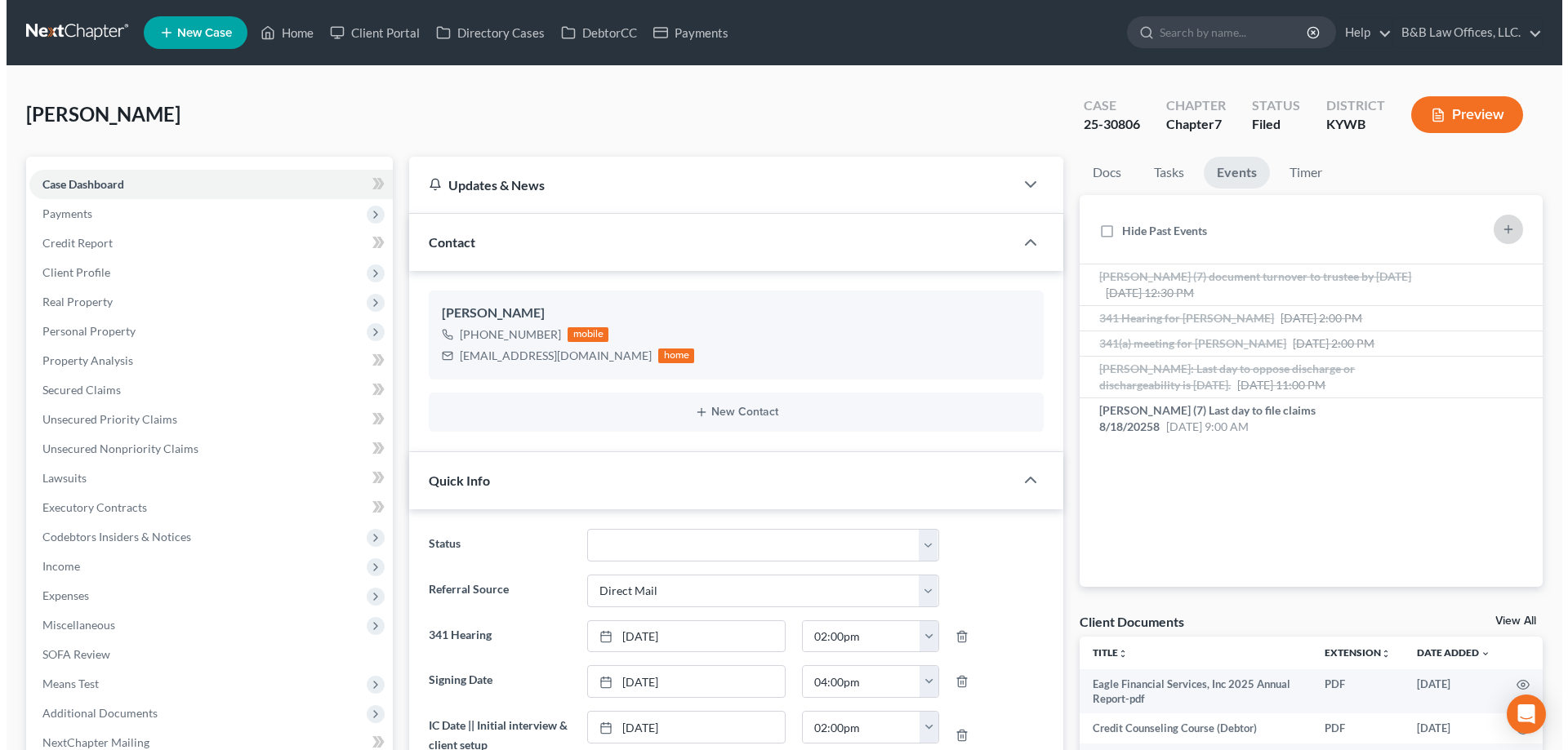
select select "Days"
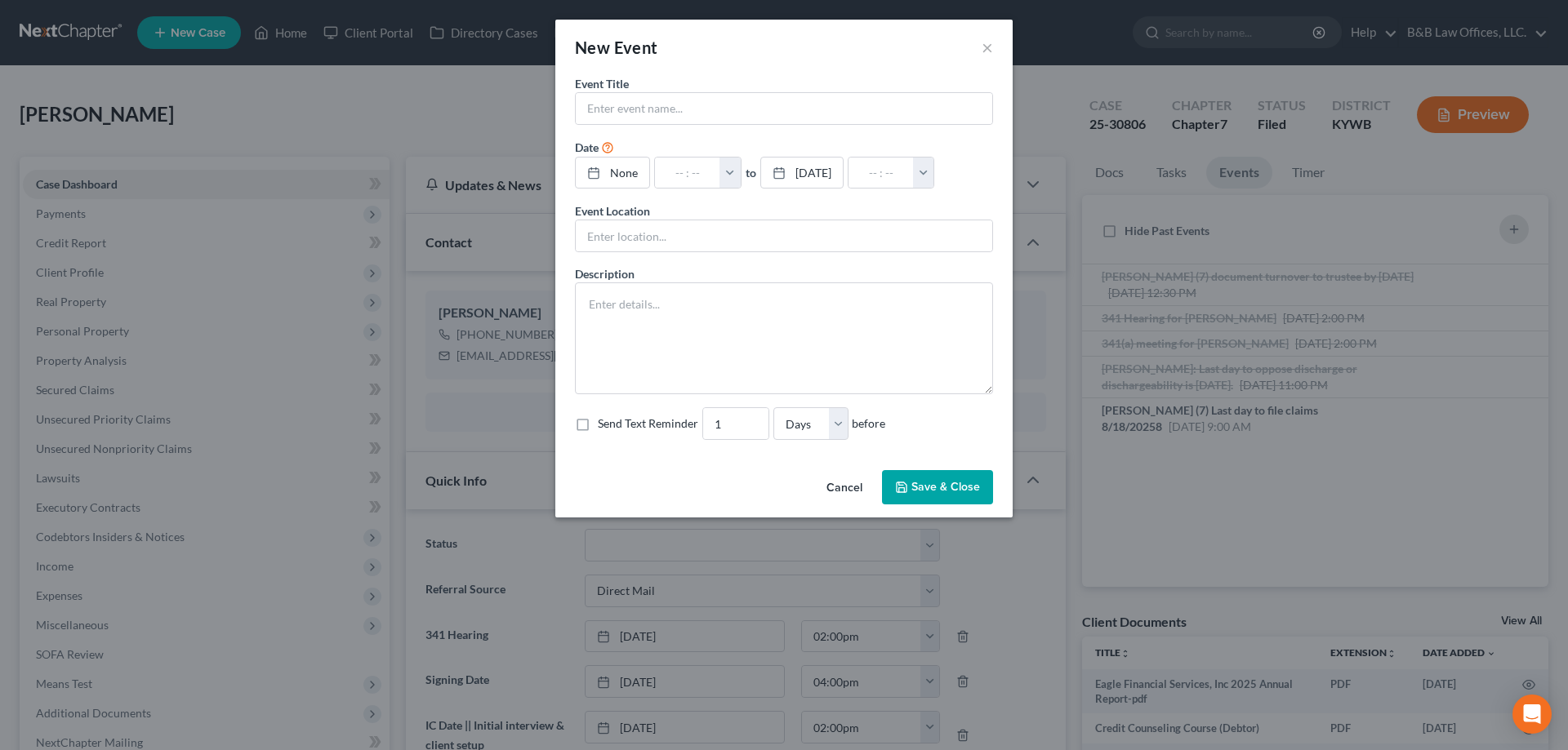
scroll to position [22917, 0]
click at [653, 119] on input "text" at bounding box center [784, 109] width 416 height 31
paste input "Pizarro, James"
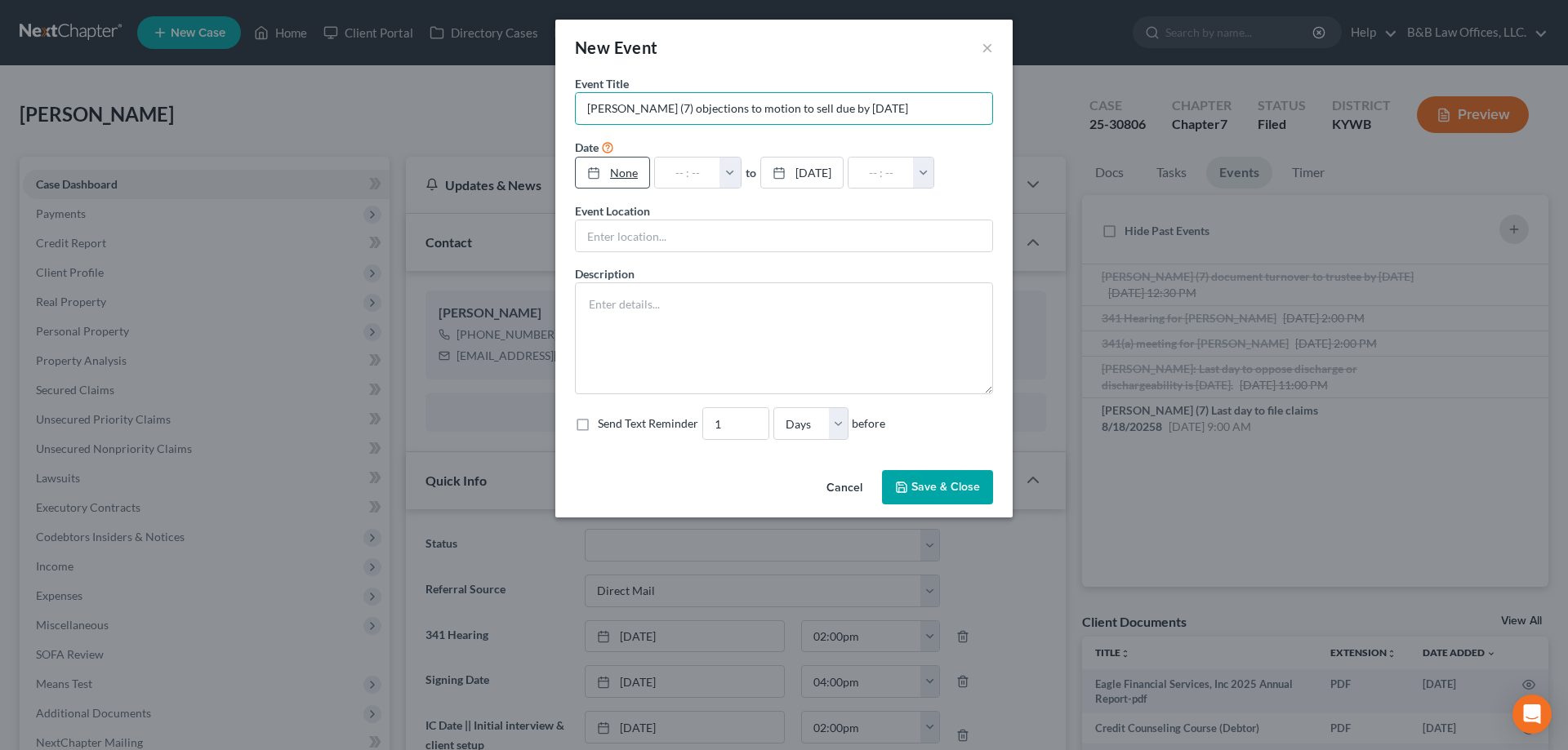
type input "Pizarro, James (7) objections to motion to sell due by 8/26/25"
click at [635, 173] on link "None" at bounding box center [612, 173] width 73 height 31
click at [749, 173] on button "button" at bounding box center [738, 173] width 22 height 31
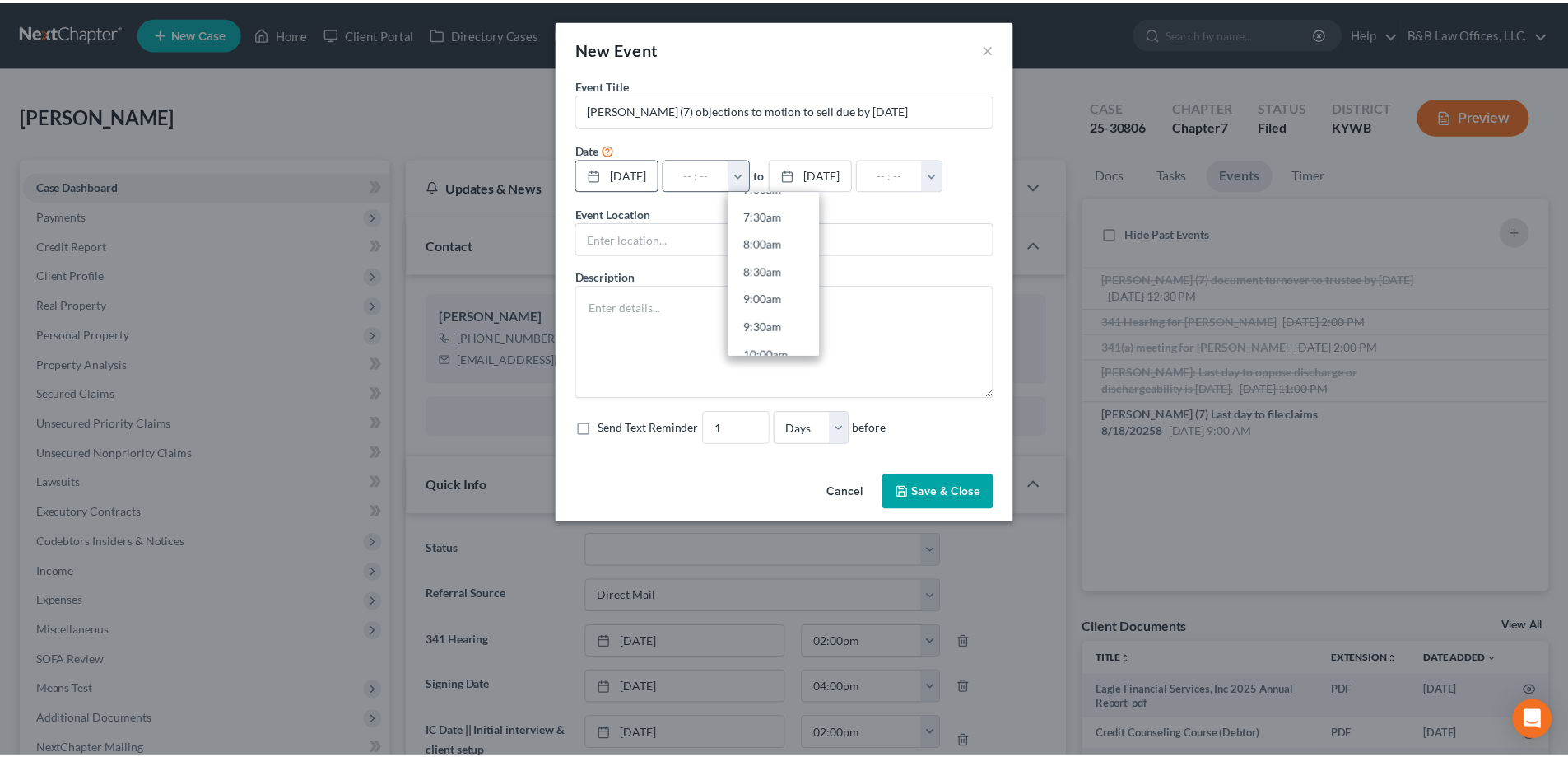
scroll to position [412, 0]
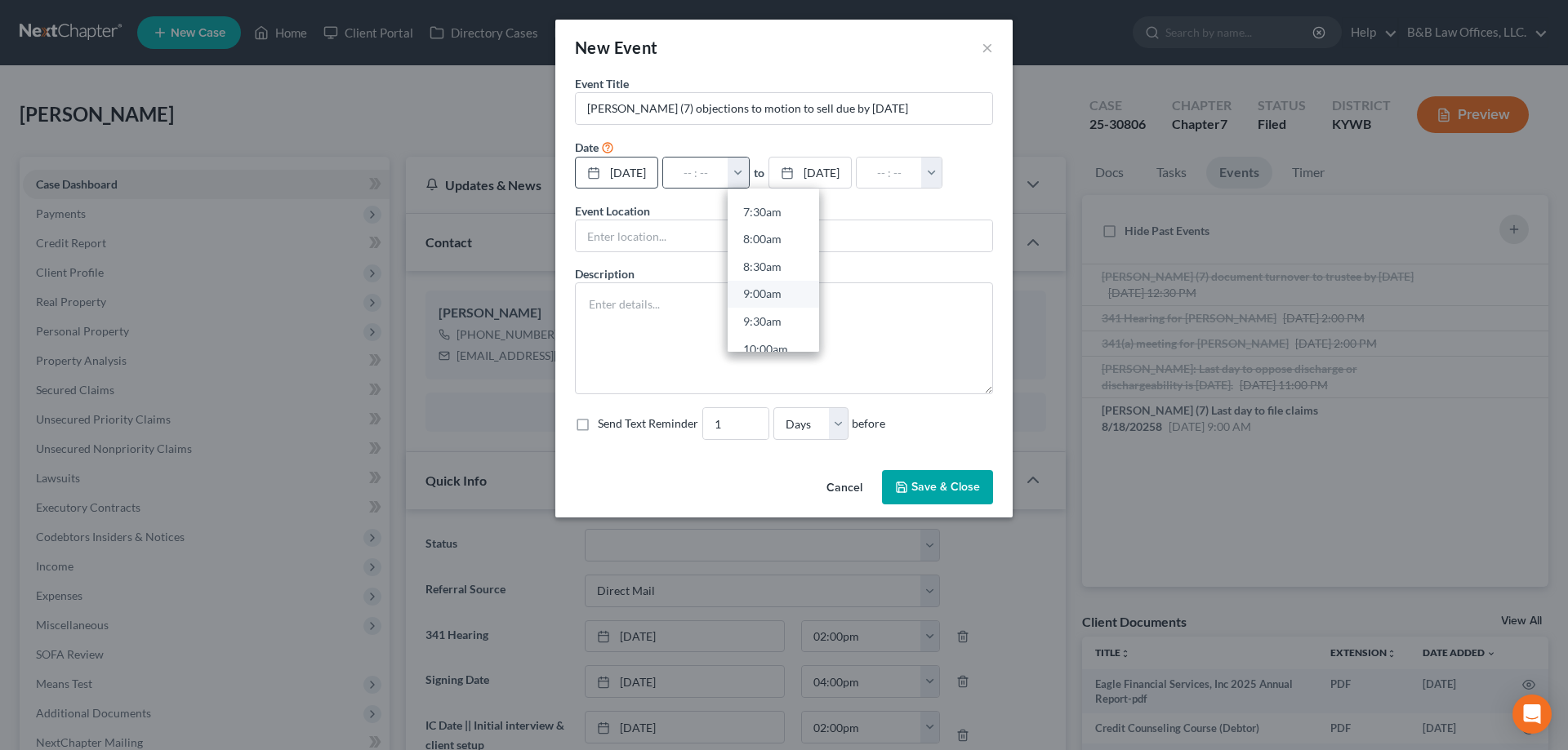
click at [782, 289] on link "9:00am" at bounding box center [774, 293] width 92 height 28
type input "9:00am"
type input "10:00am"
click at [951, 493] on button "Save & Close" at bounding box center [937, 488] width 111 height 35
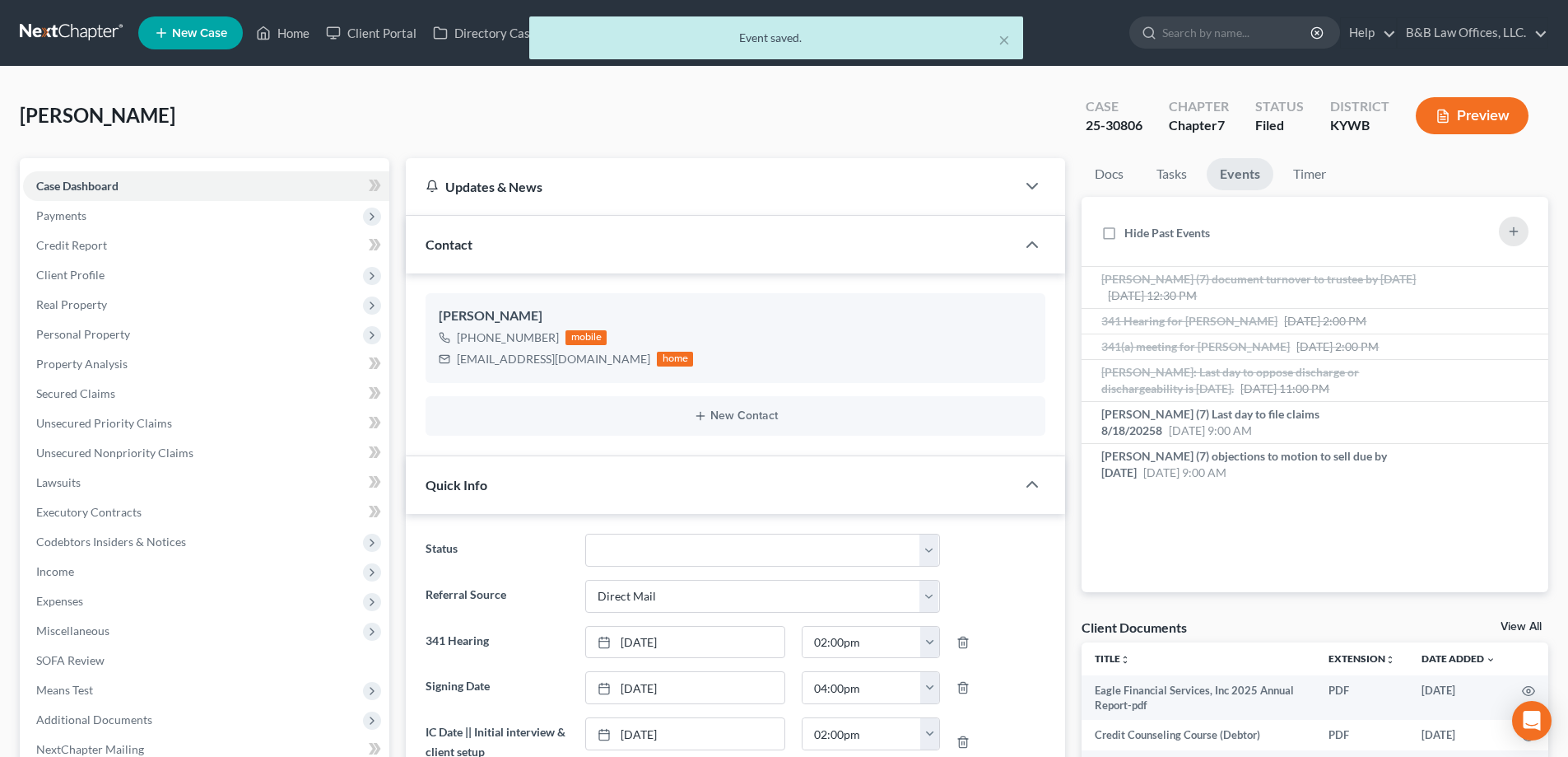
scroll to position [23147, 0]
